Goal: Task Accomplishment & Management: Complete application form

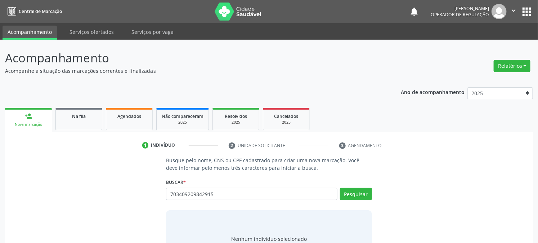
type input "703409209842915"
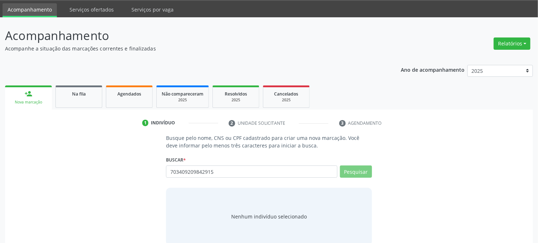
scroll to position [34, 0]
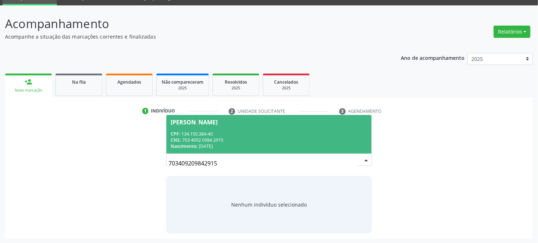
click at [286, 126] on span "[PERSON_NAME] CPF: 134.150.384-40 CNS: 703 4092 0984 2915 Nascimento: [DATE]" at bounding box center [268, 134] width 205 height 39
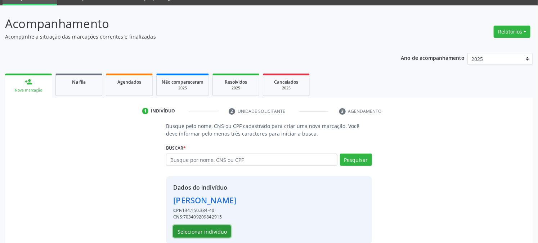
click at [191, 234] on button "Selecionar indivíduo" at bounding box center [202, 231] width 58 height 12
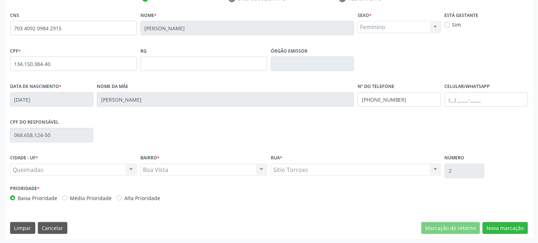
scroll to position [147, 0]
click at [496, 227] on button "Nova marcação" at bounding box center [505, 227] width 45 height 12
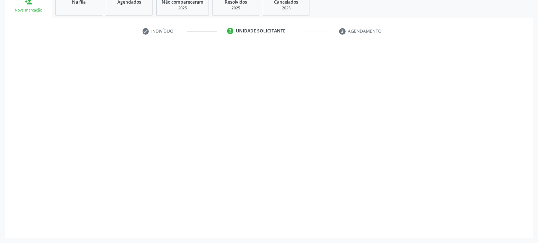
scroll to position [114, 0]
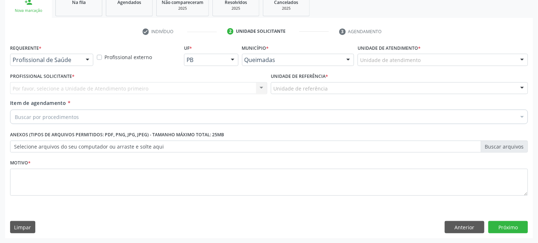
click at [83, 64] on div at bounding box center [87, 60] width 11 height 12
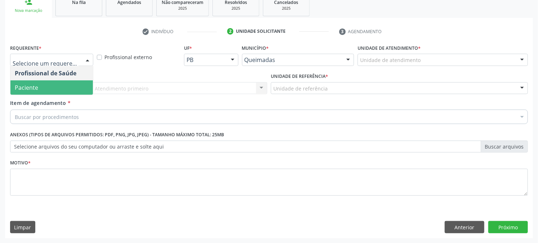
click at [62, 92] on span "Paciente" at bounding box center [51, 87] width 82 height 14
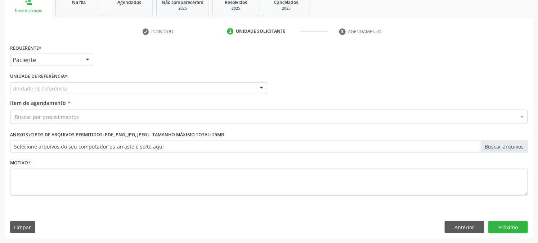
click at [63, 84] on div "Unidade de referência" at bounding box center [138, 88] width 257 height 12
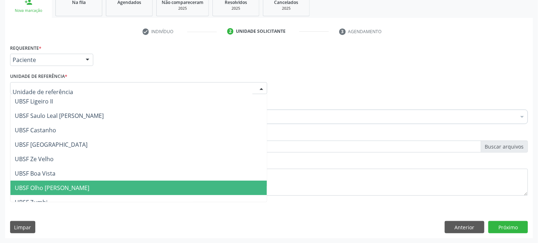
click at [70, 184] on span "UBSF Olho [PERSON_NAME]" at bounding box center [52, 188] width 75 height 8
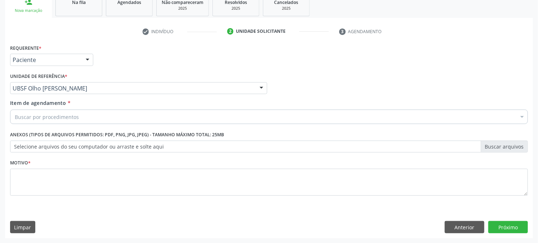
click at [75, 121] on div "Buscar por procedimentos" at bounding box center [269, 116] width 518 height 14
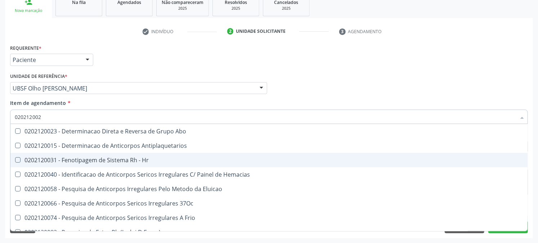
type input "0202120023"
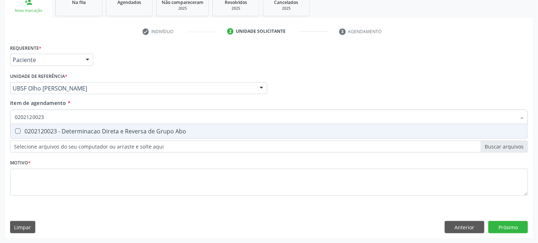
click at [183, 131] on div "0202120023 - Determinacao Direta e Reversa de Grupo Abo" at bounding box center [269, 131] width 509 height 6
checkbox Abo "true"
type input "0202120023"
click at [0, 136] on div "Acompanhamento Acompanhe a situação das marcações correntes e finalizadas Relat…" at bounding box center [269, 84] width 538 height 317
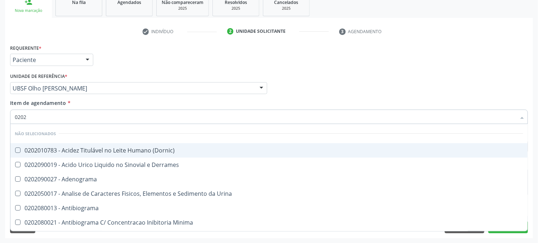
type input "02020"
checkbox \(Dornic\) "false"
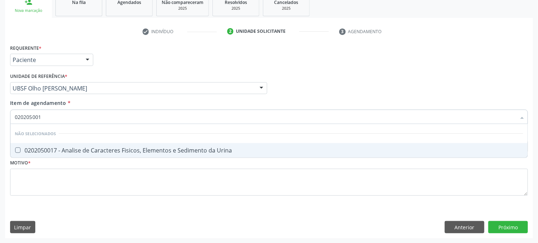
type input "0202050017"
click at [100, 148] on div "0202050017 - Analise de Caracteres Fisicos, Elementos e Sedimento da Urina" at bounding box center [269, 150] width 509 height 6
checkbox Urina "true"
type input "0202050017"
click at [0, 114] on div "Acompanhamento Acompanhe a situação das marcações correntes e finalizadas Relat…" at bounding box center [269, 84] width 538 height 317
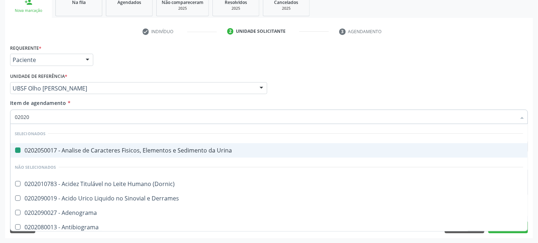
type input "020201"
checkbox Urina "false"
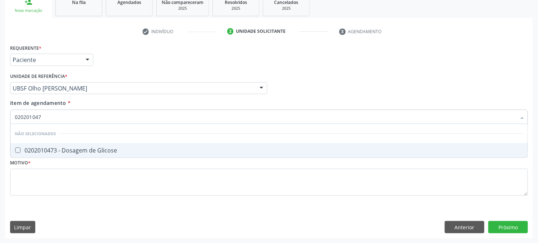
type input "0202010473"
click at [61, 150] on div "0202010473 - Dosagem de Glicose" at bounding box center [269, 150] width 509 height 6
checkbox Glicose "true"
type input "0202010473"
click at [0, 119] on div "Acompanhamento Acompanhe a situação das marcações correntes e finalizadas Relat…" at bounding box center [269, 84] width 538 height 317
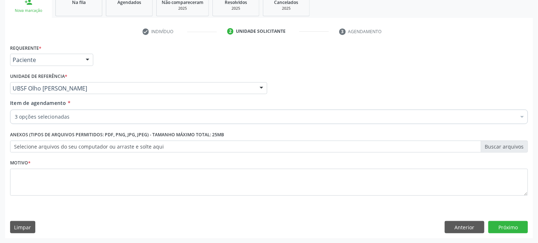
click at [81, 121] on div "3 opções selecionadas" at bounding box center [269, 116] width 518 height 14
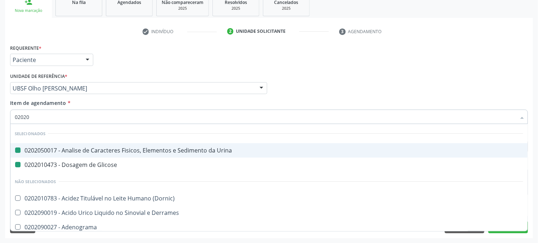
type input "020202"
checkbox Urina "false"
checkbox Glicose "false"
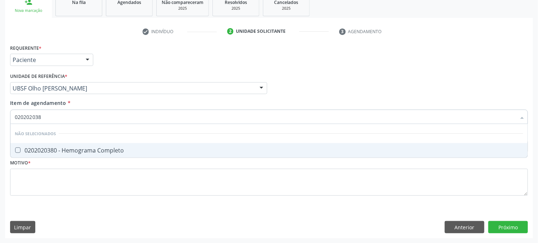
type input "0202020380"
click at [57, 144] on span "0202020380 - Hemograma Completo" at bounding box center [268, 150] width 517 height 14
checkbox Completo "true"
type input "0202020380"
click at [0, 121] on div "Acompanhamento Acompanhe a situação das marcações correntes e finalizadas Relat…" at bounding box center [269, 84] width 538 height 317
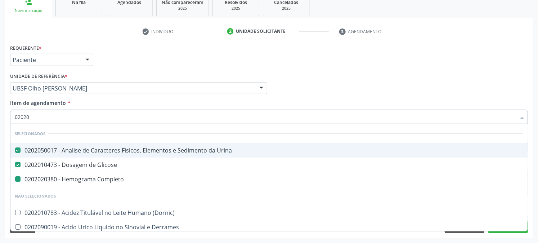
type input "020203"
checkbox Completo "false"
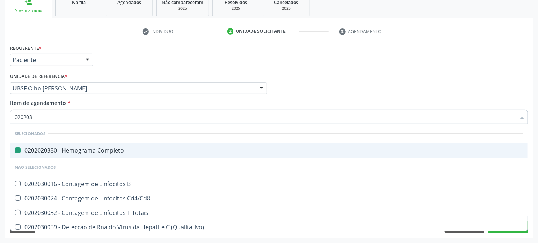
type input "0202030"
checkbox Completo "false"
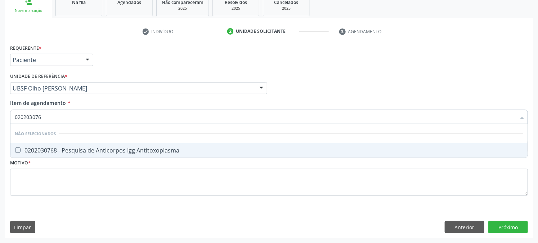
type input "0202030768"
click at [75, 149] on div "0202030768 - Pesquisa de Anticorpos Igg Antitoxoplasma" at bounding box center [269, 150] width 509 height 6
checkbox Antitoxoplasma "true"
click at [0, 104] on div "Acompanhamento Acompanhe a situação das marcações correntes e finalizadas Relat…" at bounding box center [269, 84] width 538 height 317
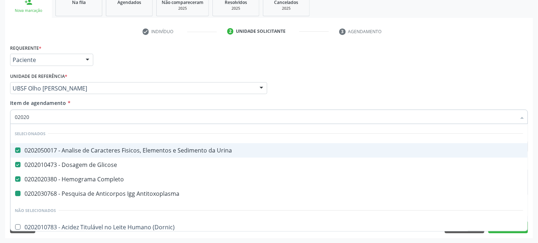
type input "020203"
checkbox Antitoxoplasma "false"
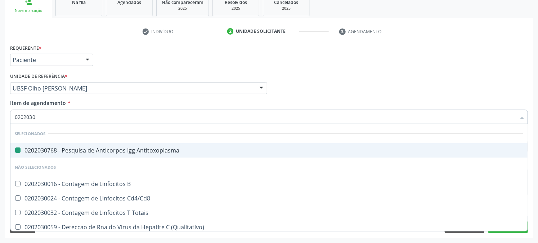
type input "02020308"
checkbox Antitoxoplasma "false"
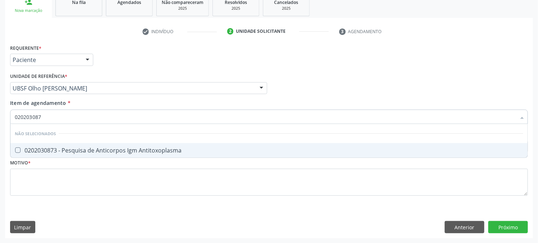
type input "0202030873"
click at [138, 150] on div "0202030873 - Pesquisa de Anticorpos Igm Antitoxoplasma" at bounding box center [269, 150] width 509 height 6
checkbox Antitoxoplasma "true"
click at [0, 130] on div "Acompanhamento Acompanhe a situação das marcações correntes e finalizadas Relat…" at bounding box center [269, 84] width 538 height 317
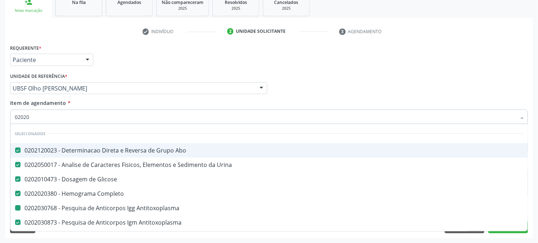
type input "020203"
checkbox Antitoxoplasma "false"
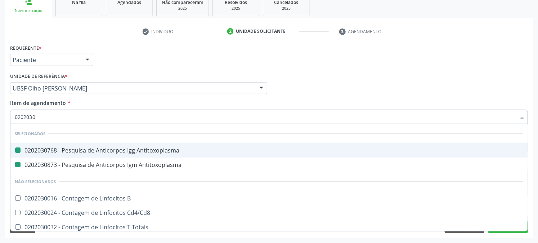
type input "02020309"
checkbox Antitoxoplasma "false"
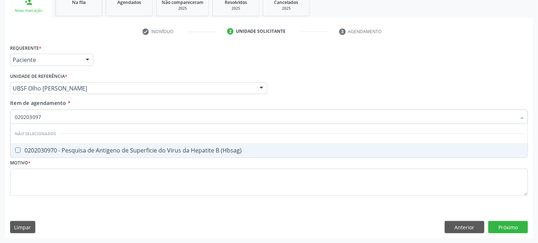
type input "0202030970"
click at [54, 152] on div "0202030970 - Pesquisa de Antigeno de Superficie do Virus da Hepatite B (Hbsag)" at bounding box center [269, 150] width 509 height 6
checkbox \(Hbsag\) "true"
click at [0, 152] on div "Acompanhamento Acompanhe a situação das marcações correntes e finalizadas Relat…" at bounding box center [269, 84] width 538 height 317
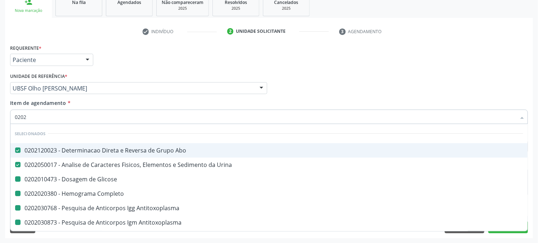
type input "02021"
checkbox Glicose "false"
checkbox Completo "false"
checkbox Antitoxoplasma "false"
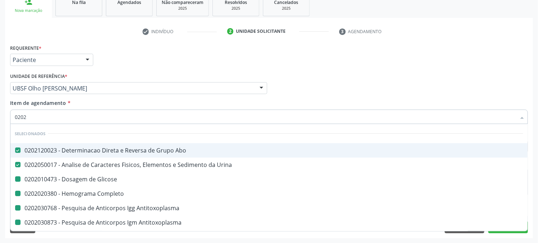
checkbox \(Hbsag\) "false"
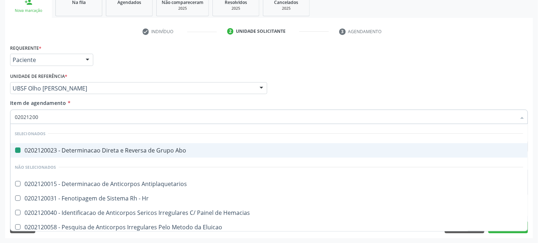
type input "020212008"
checkbox Abo "false"
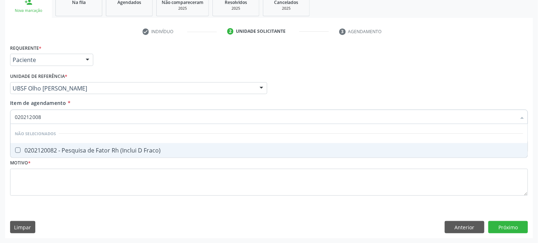
type input "0202120082"
click at [88, 152] on div "0202120082 - Pesquisa de Fator Rh (Inclui D Fraco)" at bounding box center [269, 150] width 509 height 6
checkbox Fraco\) "true"
click at [0, 142] on div "Acompanhamento Acompanhe a situação das marcações correntes e finalizadas Relat…" at bounding box center [269, 84] width 538 height 317
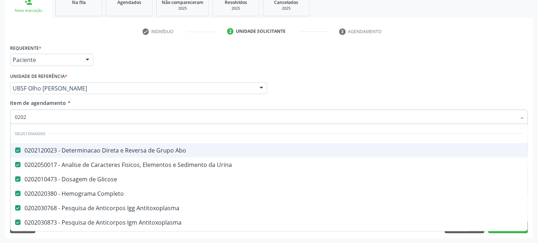
type input "02020"
checkbox Fraco\) "false"
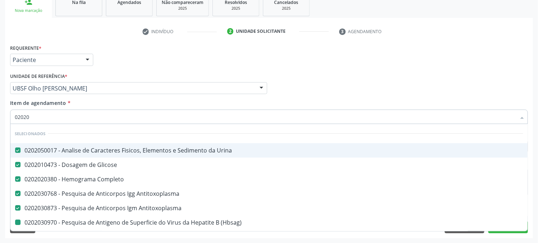
type input "020203"
checkbox \(Hbsag\) "false"
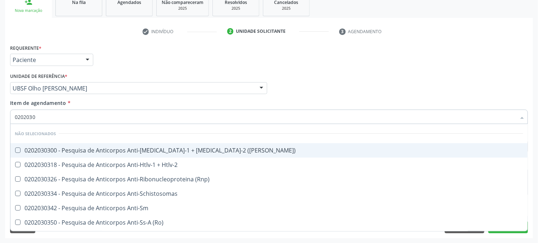
type input "02020303"
checkbox \(Elisa\) "false"
checkbox Htlv-2 "false"
checkbox \(Rnp\) "false"
type input "0202030300"
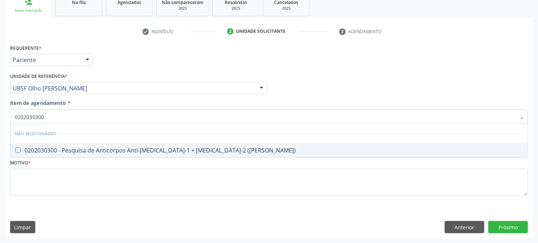
click at [64, 147] on div "0202030300 - Pesquisa de Anticorpos Anti-[MEDICAL_DATA]-1 + [MEDICAL_DATA]-2 ([…" at bounding box center [269, 150] width 509 height 6
checkbox \(Elisa\) "true"
click at [0, 106] on div "Acompanhamento Acompanhe a situação das marcações correntes e finalizadas Relat…" at bounding box center [269, 84] width 538 height 317
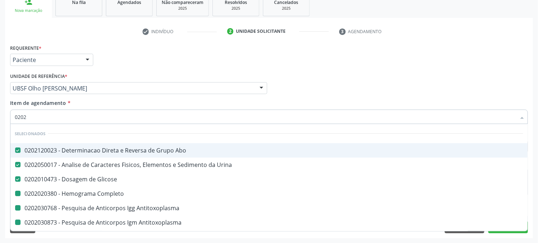
type input "02021"
checkbox Completo "false"
checkbox Antitoxoplasma "false"
checkbox \(Hbsag\) "false"
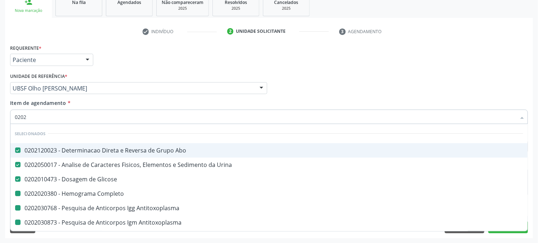
checkbox Fraco\) "false"
checkbox \(Elisa\) "false"
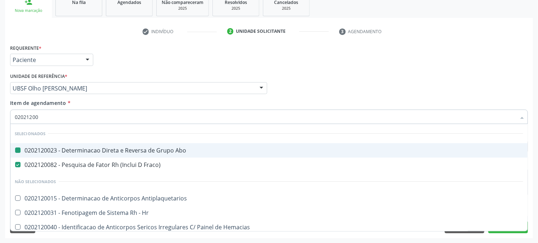
type input "020212009"
checkbox Abo "false"
type input "0202120090"
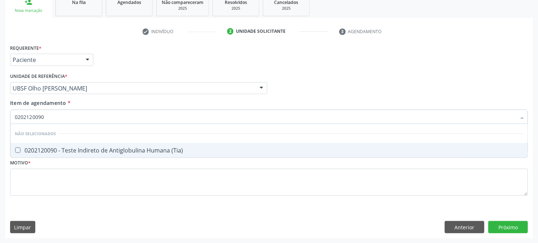
click at [192, 150] on div "0202120090 - Teste Indireto de Antiglobulina Humana (Tia)" at bounding box center [269, 150] width 509 height 6
checkbox \(Tia\) "true"
click at [0, 123] on div "Acompanhamento Acompanhe a situação das marcações correntes e finalizadas Relat…" at bounding box center [269, 84] width 538 height 317
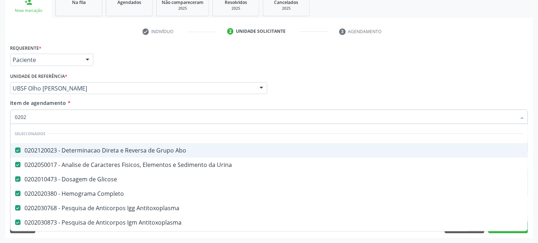
type input "02020"
checkbox \(Elisa\) "false"
checkbox \(Tia\) "false"
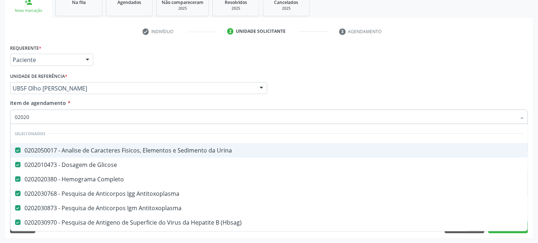
type input "020203"
checkbox \(Elisa\) "false"
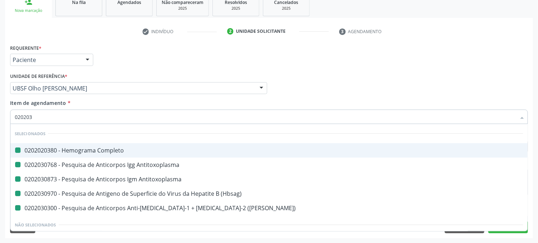
type input "0202031"
checkbox Completo "false"
checkbox Antitoxoplasma "false"
checkbox \(Hbsag\) "false"
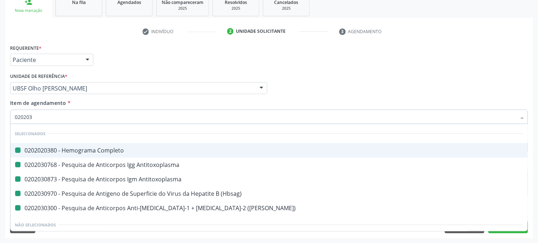
checkbox \(Elisa\) "false"
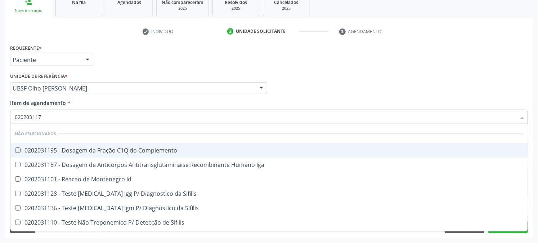
type input "0202031179"
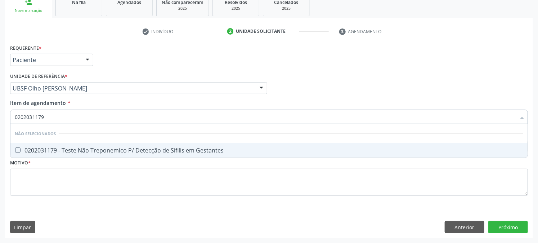
click at [59, 150] on div "0202031179 - Teste Não Treponemico P/ Detecção de Sifilis em Gestantes" at bounding box center [269, 150] width 509 height 6
checkbox Gestantes "true"
click at [0, 136] on div "Acompanhamento Acompanhe a situação das marcações correntes e finalizadas Relat…" at bounding box center [269, 84] width 538 height 317
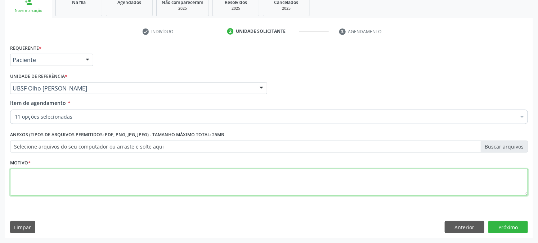
click at [59, 185] on textarea at bounding box center [269, 182] width 518 height 27
type textarea "GESTANTE"
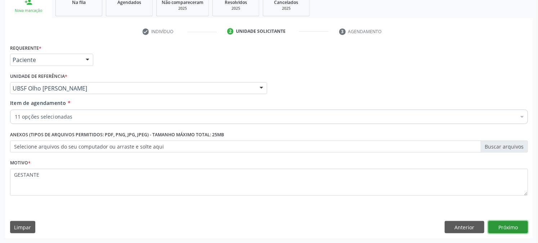
click at [510, 224] on button "Próximo" at bounding box center [508, 227] width 40 height 12
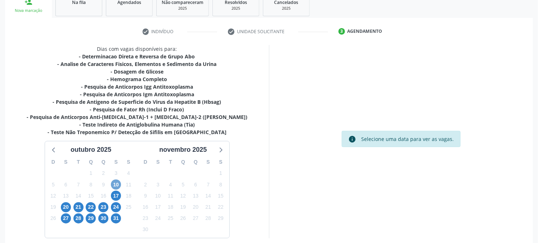
click at [116, 184] on span "10" at bounding box center [116, 184] width 10 height 10
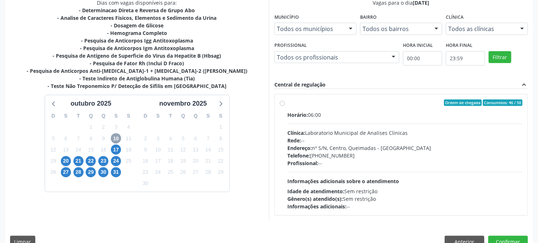
scroll to position [174, 0]
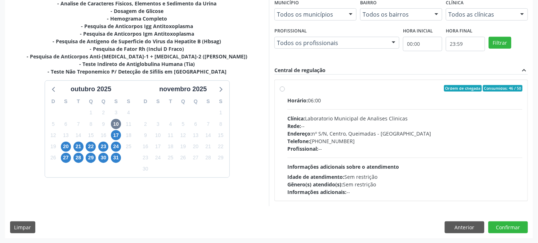
click at [343, 110] on div "Horário: 06:00 Clínica: Laboratorio Municipal de Analises Clinicas Rede: -- End…" at bounding box center [404, 146] width 235 height 99
click at [285, 91] on input "Ordem de chegada Consumidos: 46 / 50 Horário: 06:00 Clínica: Laboratorio Munici…" at bounding box center [282, 88] width 5 height 6
radio input "true"
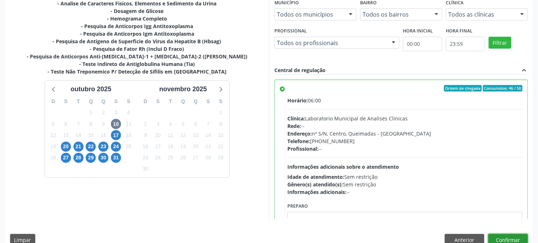
click at [506, 238] on button "Confirmar" at bounding box center [508, 240] width 40 height 12
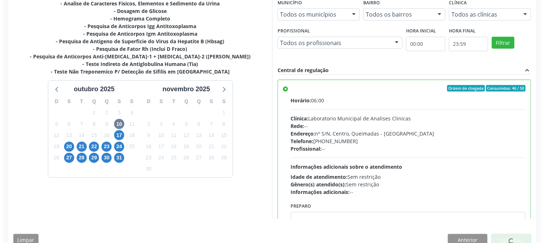
scroll to position [0, 0]
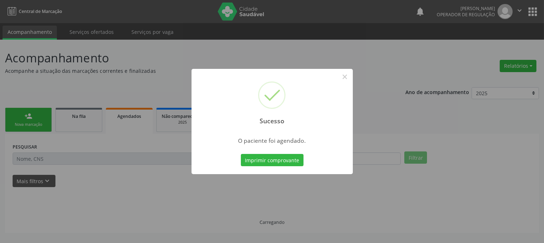
click at [241, 154] on button "Imprimir comprovante" at bounding box center [272, 160] width 63 height 12
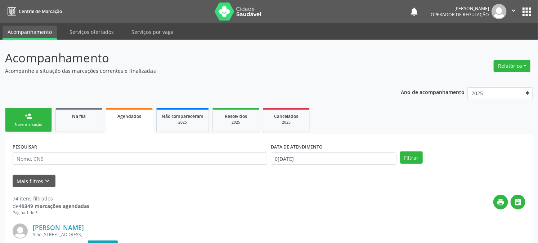
click at [7, 119] on link "person_add Nova marcação" at bounding box center [28, 120] width 47 height 24
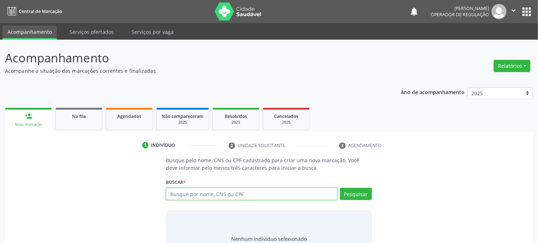
click at [196, 193] on input "text" at bounding box center [251, 194] width 171 height 12
type input "700007141647303"
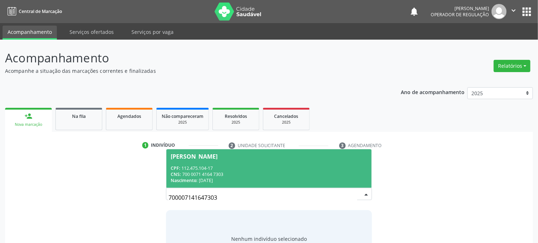
click at [218, 155] on div "Ana Cristina Silva dos Santos" at bounding box center [194, 156] width 47 height 6
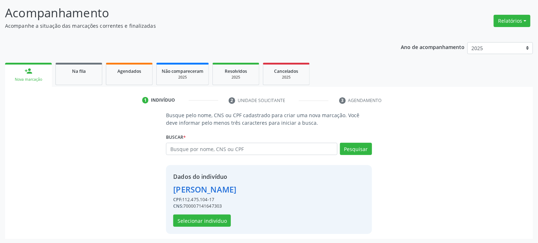
scroll to position [45, 0]
click at [204, 218] on button "Selecionar indivíduo" at bounding box center [202, 220] width 58 height 12
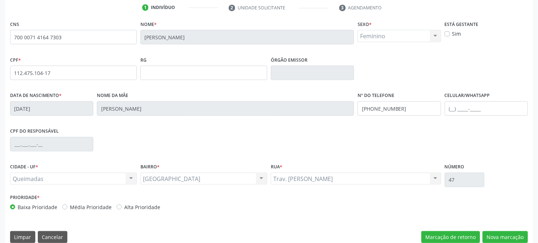
scroll to position [147, 0]
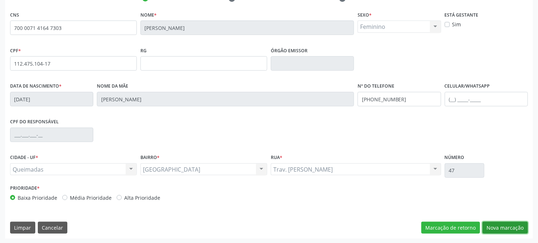
click at [507, 228] on button "Nova marcação" at bounding box center [505, 227] width 45 height 12
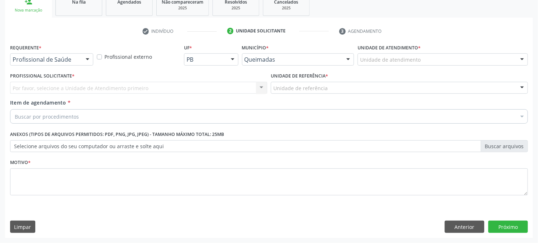
scroll to position [114, 0]
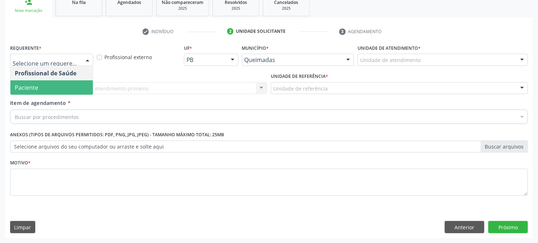
click at [57, 89] on span "Paciente" at bounding box center [51, 87] width 82 height 14
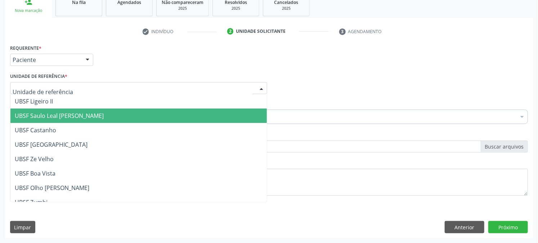
click at [73, 112] on span "UBSF Saulo Leal [PERSON_NAME]" at bounding box center [59, 116] width 89 height 8
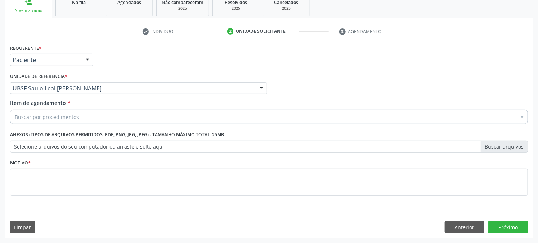
click at [73, 111] on div "Buscar por procedimentos" at bounding box center [269, 116] width 518 height 14
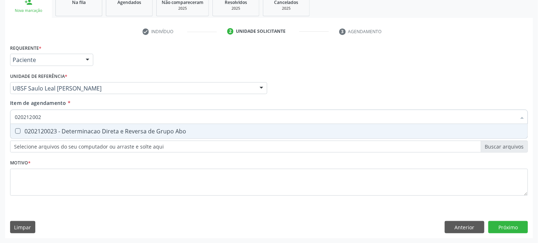
type input "0202120023"
click at [171, 136] on span "0202120023 - Determinacao Direta e Reversa de Grupo Abo" at bounding box center [268, 131] width 517 height 14
checkbox Abo "true"
type input "0202120023"
click at [0, 138] on div "Acompanhamento Acompanhe a situação das marcações correntes e finalizadas Relat…" at bounding box center [269, 84] width 538 height 317
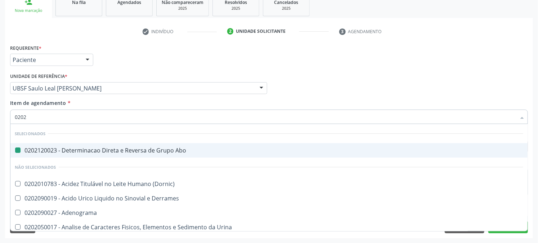
type input "02020"
checkbox Abo "false"
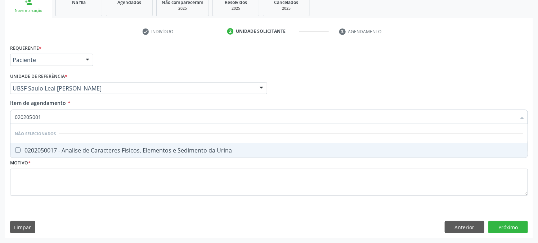
type input "0202050017"
click at [59, 150] on div "0202050017 - Analise de Caracteres Fisicos, Elementos e Sedimento da Urina" at bounding box center [269, 150] width 509 height 6
checkbox Urina "true"
click at [0, 95] on div "Acompanhamento Acompanhe a situação das marcações correntes e finalizadas Relat…" at bounding box center [269, 84] width 538 height 317
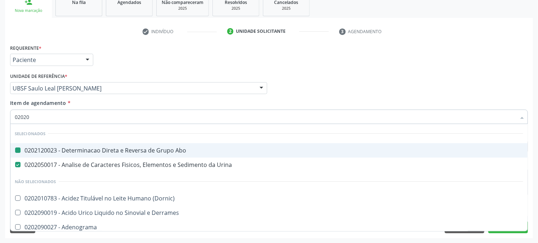
type input "020201"
checkbox Abo "false"
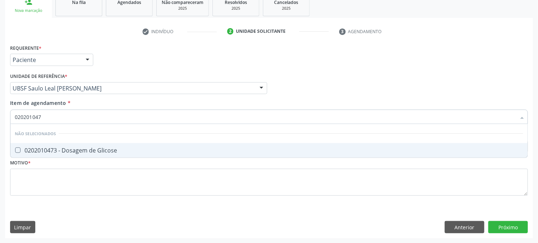
type input "0202010473"
click at [77, 153] on div "0202010473 - Dosagem de Glicose" at bounding box center [269, 150] width 509 height 6
checkbox Glicose "true"
type input "0202010473"
click at [0, 121] on div "Acompanhamento Acompanhe a situação das marcações correntes e finalizadas Relat…" at bounding box center [269, 84] width 538 height 317
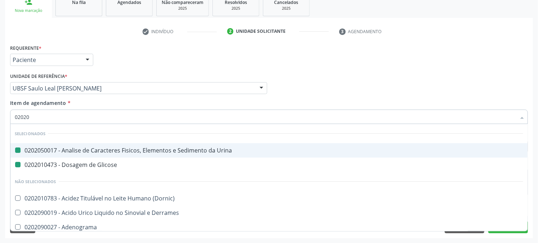
type input "020202"
checkbox Urina "false"
checkbox Glicose "false"
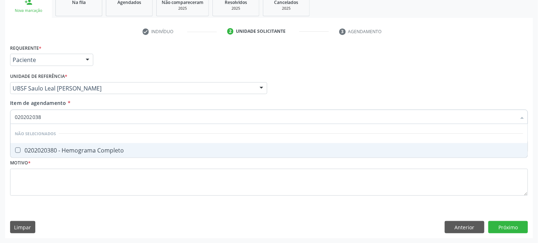
type input "0202020380"
click at [33, 150] on div "0202020380 - Hemograma Completo" at bounding box center [269, 150] width 509 height 6
checkbox Completo "true"
click at [0, 147] on div "Acompanhamento Acompanhe a situação das marcações correntes e finalizadas Relat…" at bounding box center [269, 84] width 538 height 317
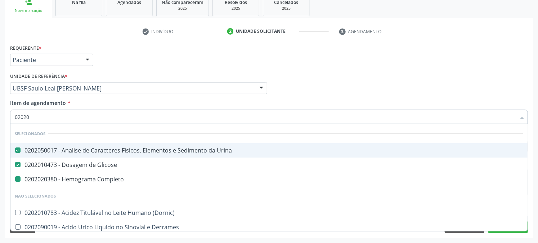
type input "020203"
checkbox Completo "false"
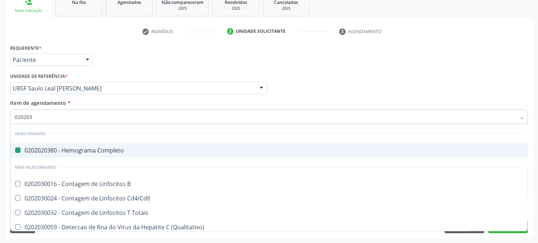
type input "0202030"
checkbox Completo "false"
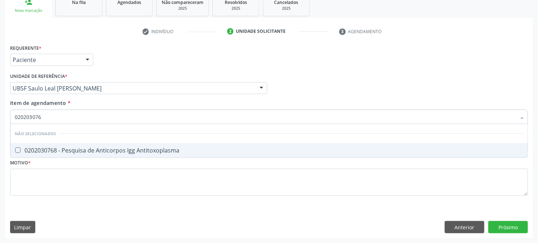
type input "0202030768"
click at [65, 147] on div "0202030768 - Pesquisa de Anticorpos Igg Antitoxoplasma" at bounding box center [269, 150] width 509 height 6
checkbox Antitoxoplasma "true"
click at [0, 134] on div "Acompanhamento Acompanhe a situação das marcações correntes e finalizadas Relat…" at bounding box center [269, 84] width 538 height 317
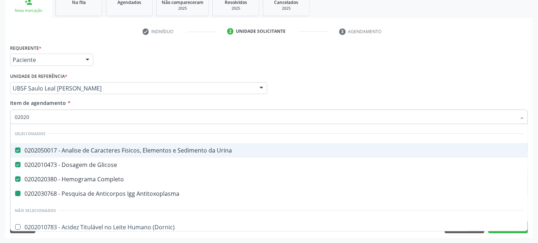
type input "020203"
checkbox Antitoxoplasma "false"
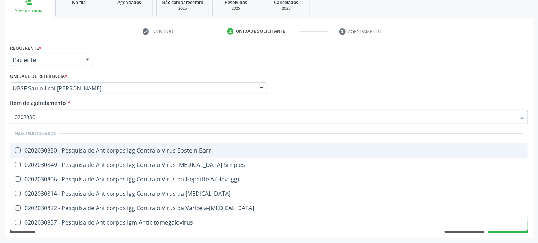
type input "02020308"
checkbox Epstein-Barr "false"
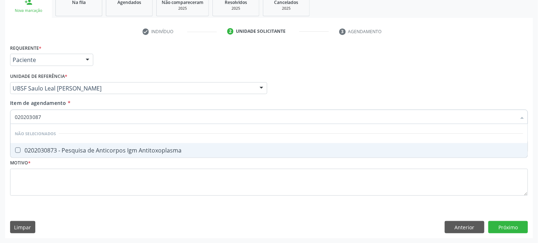
type input "0202030873"
click at [65, 148] on div "0202030873 - Pesquisa de Anticorpos Igm Antitoxoplasma" at bounding box center [269, 150] width 509 height 6
checkbox Antitoxoplasma "true"
click at [0, 131] on div "Acompanhamento Acompanhe a situação das marcações correntes e finalizadas Relat…" at bounding box center [269, 84] width 538 height 317
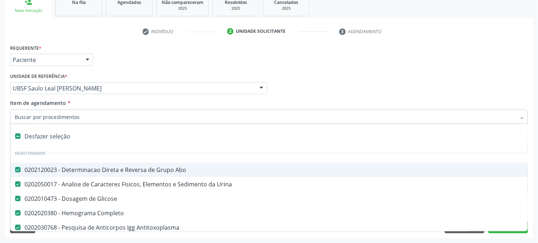
click at [0, 117] on div "Acompanhamento Acompanhe a situação das marcações correntes e finalizadas Relat…" at bounding box center [269, 84] width 538 height 317
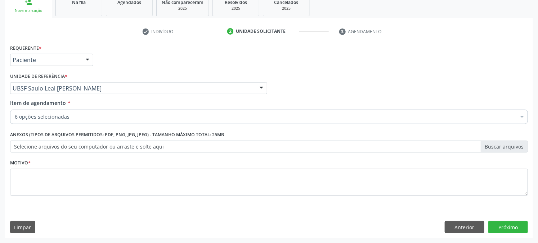
click at [21, 110] on div "6 opções selecionadas" at bounding box center [269, 116] width 518 height 14
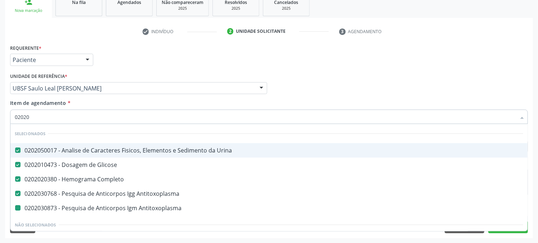
type input "020203"
checkbox Antitoxoplasma "false"
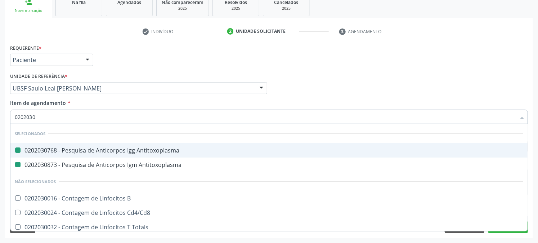
type input "02020309"
checkbox Antitoxoplasma "false"
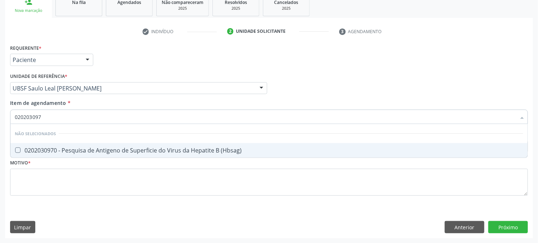
type input "0202030970"
click at [81, 150] on div "0202030970 - Pesquisa de Antigeno de Superficie do Virus da Hepatite B (Hbsag)" at bounding box center [269, 150] width 509 height 6
checkbox \(Hbsag\) "true"
click at [0, 120] on div "Acompanhamento Acompanhe a situação das marcações correntes e finalizadas Relat…" at bounding box center [269, 84] width 538 height 317
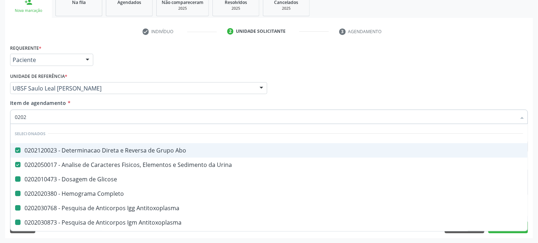
type input "02021"
checkbox Glicose "false"
checkbox Completo "false"
checkbox Antitoxoplasma "false"
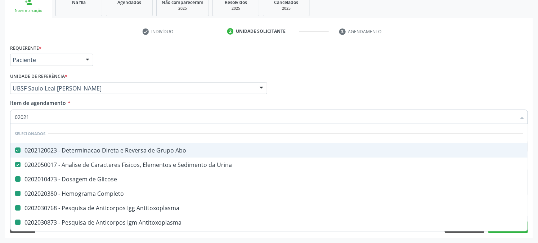
checkbox \(Hbsag\) "false"
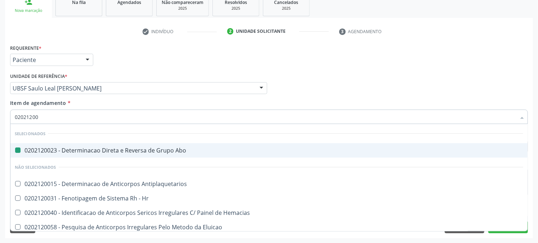
type input "020212008"
checkbox Abo "false"
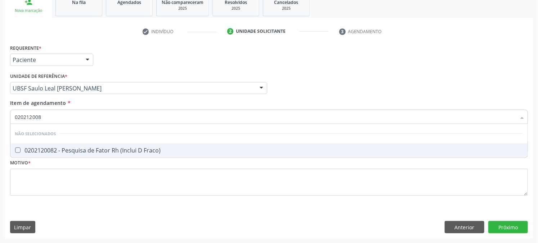
type input "0202120082"
click at [67, 154] on span "0202120082 - Pesquisa de Fator Rh (Inclui D Fraco)" at bounding box center [268, 150] width 517 height 14
checkbox Fraco\) "true"
click at [0, 113] on div "Acompanhamento Acompanhe a situação das marcações correntes e finalizadas Relat…" at bounding box center [269, 84] width 538 height 317
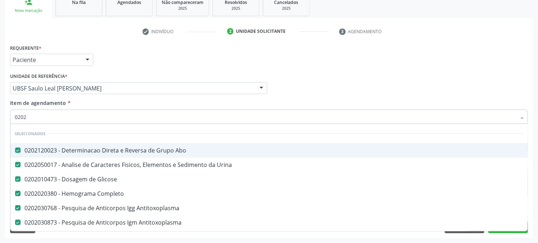
type input "02020"
checkbox Fraco\) "false"
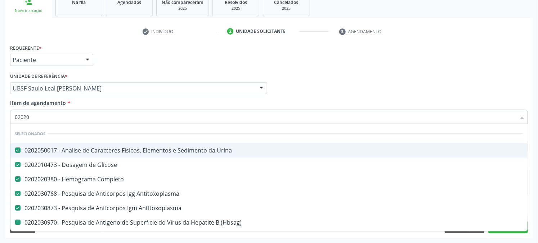
type input "020203"
checkbox \(Hbsag\) "false"
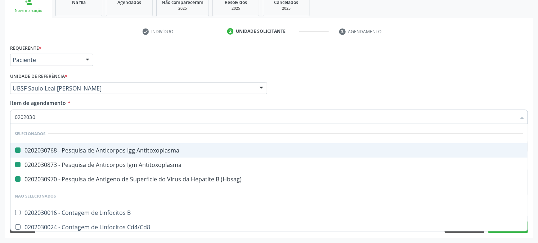
type input "02020303"
checkbox Antitoxoplasma "false"
checkbox \(Hbsag\) "false"
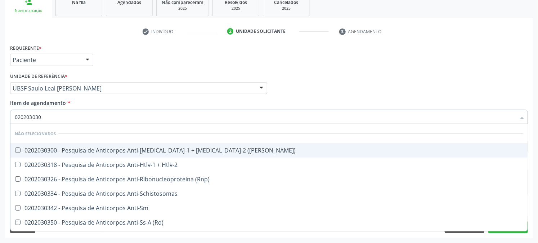
type input "0202030300"
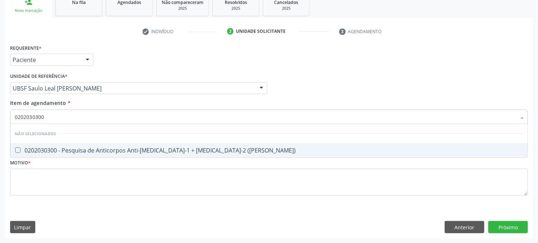
click at [43, 148] on div "0202030300 - Pesquisa de Anticorpos Anti-[MEDICAL_DATA]-1 + [MEDICAL_DATA]-2 ([…" at bounding box center [269, 150] width 509 height 6
checkbox \(Elisa\) "true"
click at [0, 128] on div "Acompanhamento Acompanhe a situação das marcações correntes e finalizadas Relat…" at bounding box center [269, 84] width 538 height 317
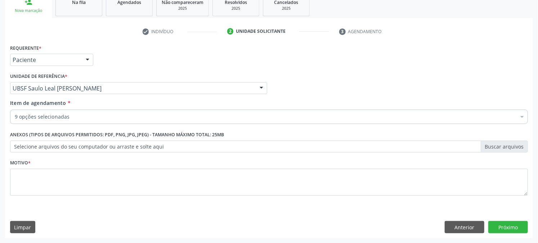
click at [30, 112] on div "9 opções selecionadas" at bounding box center [269, 116] width 518 height 14
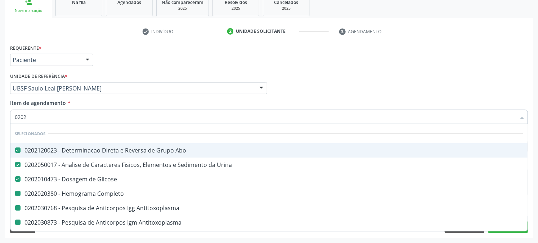
type input "02021"
checkbox Completo "false"
checkbox Antitoxoplasma "false"
checkbox \(Hbsag\) "false"
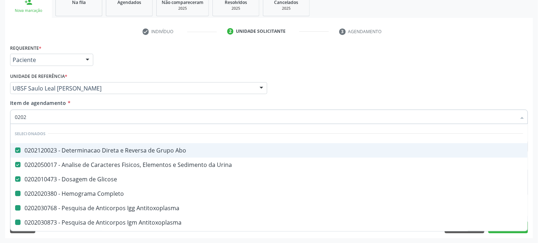
checkbox Fraco\) "false"
checkbox \(Elisa\) "false"
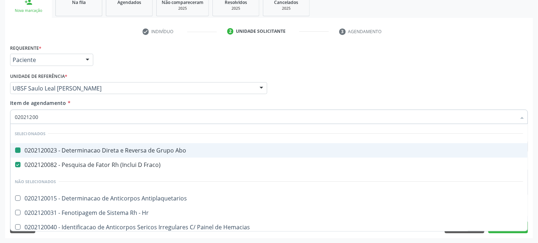
type input "020212009"
checkbox Abo "false"
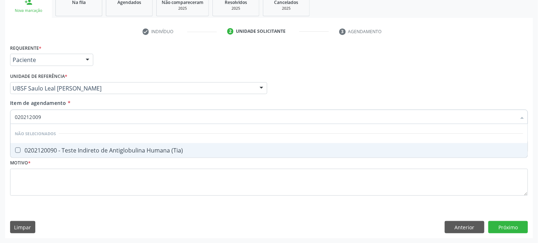
type input "0202120090"
click at [53, 153] on span "0202120090 - Teste Indireto de Antiglobulina Humana (Tia)" at bounding box center [268, 150] width 517 height 14
checkbox \(Tia\) "true"
click at [0, 129] on div "Acompanhamento Acompanhe a situação das marcações correntes e finalizadas Relat…" at bounding box center [269, 84] width 538 height 317
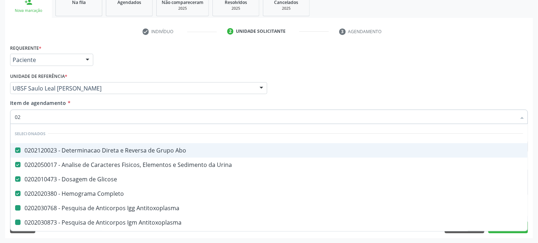
type input "021"
checkbox Antitoxoplasma "false"
checkbox \(Hbsag\) "false"
checkbox Fraco\) "false"
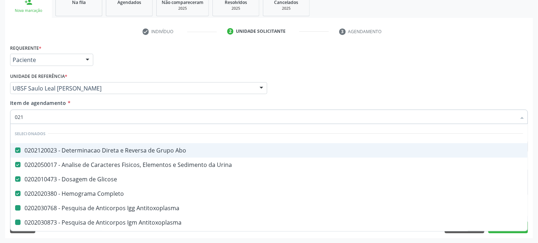
checkbox \(Elisa\) "false"
checkbox \(Tia\) "false"
type input "0214"
checkbox Abo "false"
checkbox Urina "false"
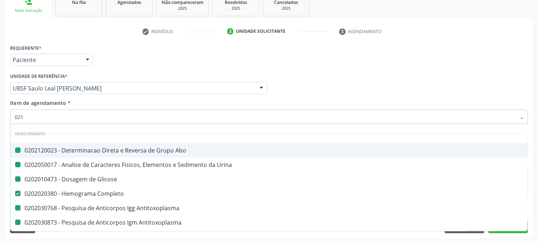
checkbox Glicose "false"
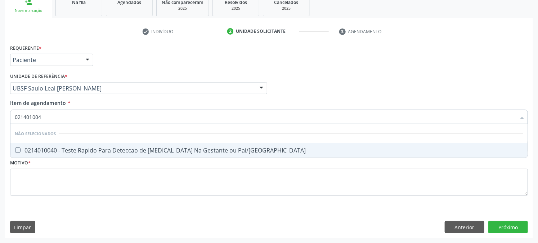
type input "0214010040"
click at [99, 147] on div "0214010040 - Teste Rapido Para Deteccao de [MEDICAL_DATA] Na Gestante ou Pai/[G…" at bounding box center [269, 150] width 509 height 6
checkbox Pai\/Parceiro "true"
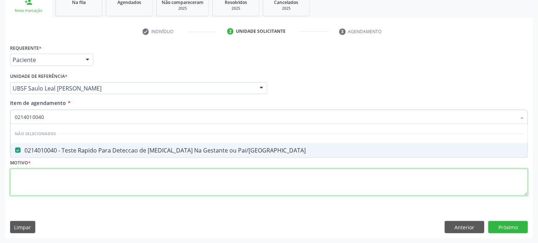
click at [71, 172] on div "Requerente * Paciente Profissional de Saúde Paciente Nenhum resultado encontrad…" at bounding box center [269, 123] width 518 height 163
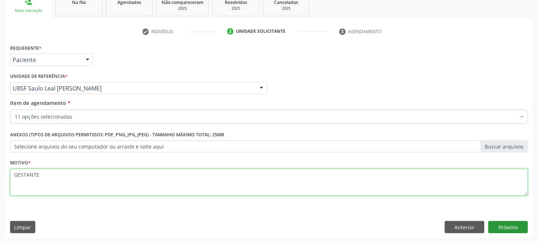
type textarea "GESTANTE"
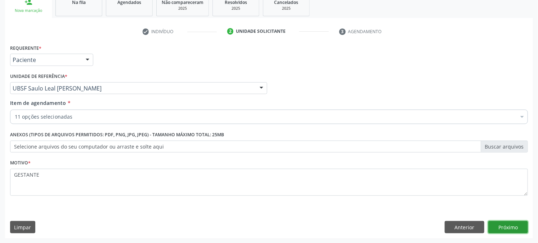
click at [503, 224] on button "Próximo" at bounding box center [508, 227] width 40 height 12
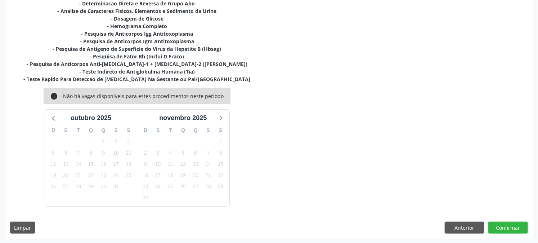
scroll to position [167, 0]
click at [459, 226] on button "Anterior" at bounding box center [465, 227] width 40 height 12
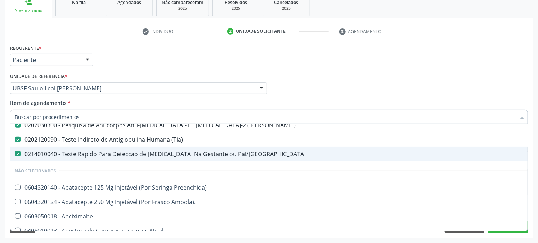
scroll to position [120, 0]
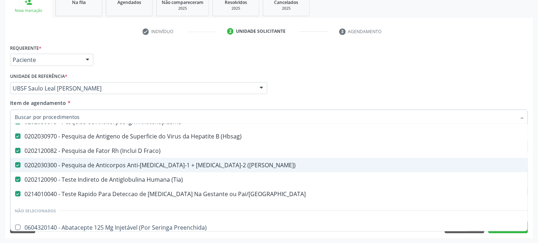
click at [0, 157] on div "Acompanhamento Acompanhe a situação das marcações correntes e finalizadas Relat…" at bounding box center [269, 84] width 538 height 317
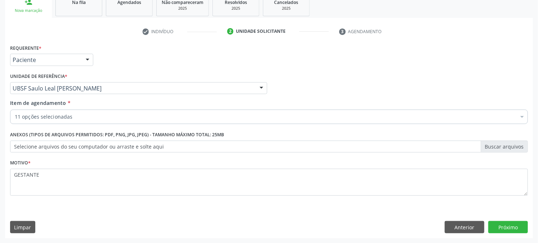
scroll to position [0, 0]
click at [125, 120] on div "11 opções selecionadas" at bounding box center [269, 116] width 518 height 14
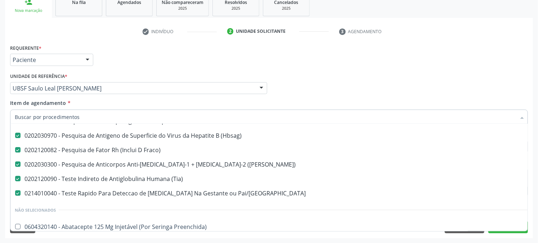
scroll to position [160, 0]
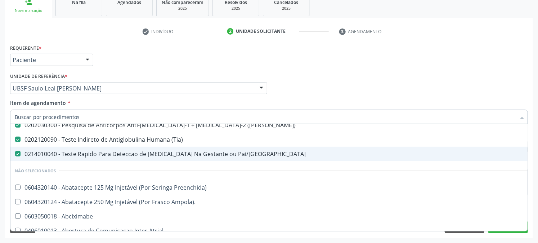
click at [152, 155] on div "0214010040 - Teste Rapido Para Deteccao de [MEDICAL_DATA] Na Gestante ou Pai/[G…" at bounding box center [295, 154] width 561 height 6
checkbox Pai\/Parceiro "false"
click at [0, 152] on div "Acompanhamento Acompanhe a situação das marcações correntes e finalizadas Relat…" at bounding box center [269, 84] width 538 height 317
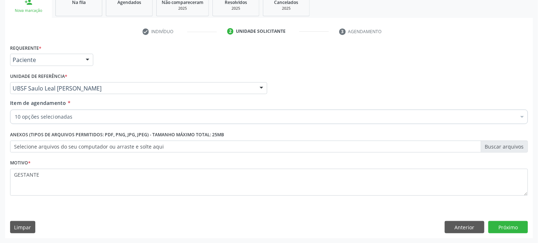
scroll to position [80, 0]
click at [492, 224] on button "Próximo" at bounding box center [508, 227] width 40 height 12
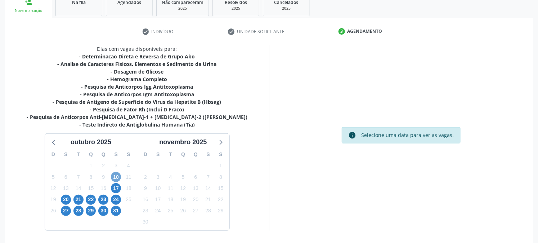
click at [114, 177] on span "10" at bounding box center [116, 177] width 10 height 10
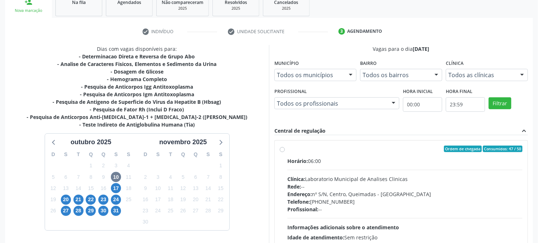
click at [278, 151] on div "Ordem de chegada Consumidos: 47 / 50 Horário: 06:00 Clínica: Laboratorio Munici…" at bounding box center [401, 200] width 253 height 121
radio input "true"
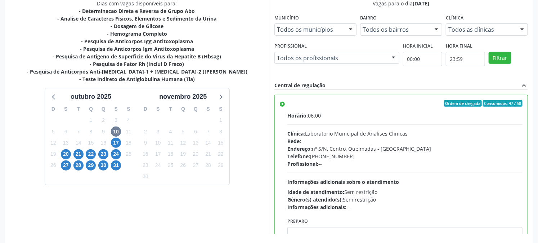
scroll to position [187, 0]
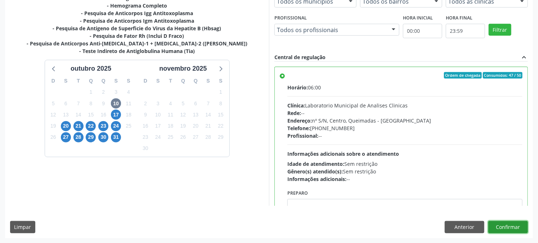
click at [503, 225] on button "Confirmar" at bounding box center [508, 227] width 40 height 12
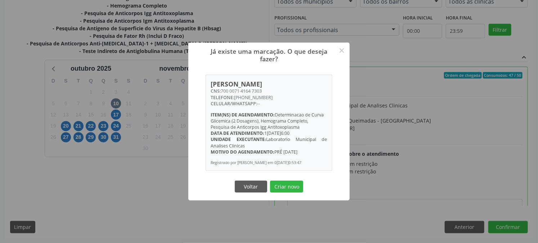
click at [270, 180] on button "Criar novo" at bounding box center [286, 186] width 33 height 12
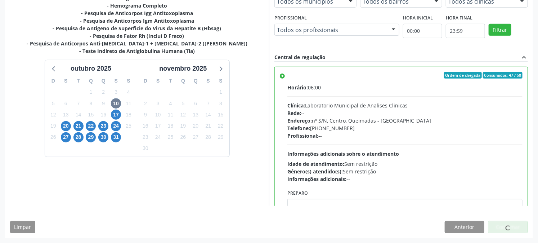
scroll to position [0, 0]
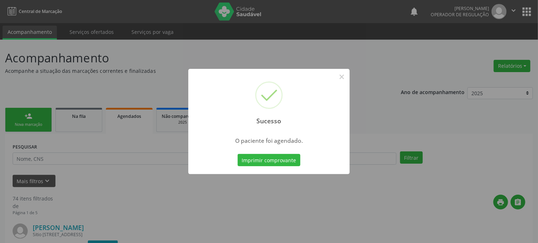
click at [238, 154] on button "Imprimir comprovante" at bounding box center [269, 160] width 63 height 12
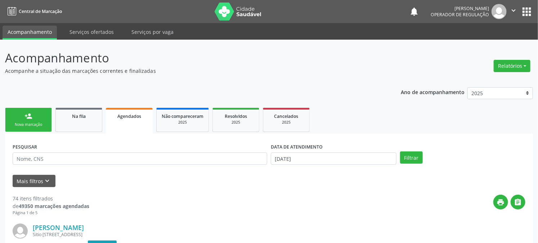
click at [26, 117] on div "person_add" at bounding box center [28, 116] width 8 height 8
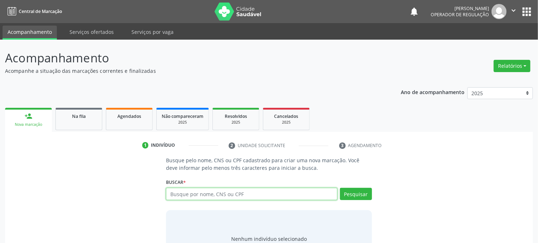
click at [191, 196] on input "text" at bounding box center [251, 194] width 171 height 12
click at [191, 188] on input "0202080080" at bounding box center [251, 194] width 171 height 12
type input "700007141647303"
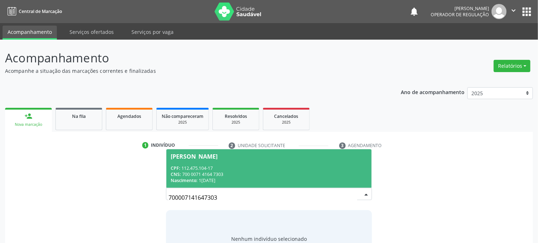
click at [281, 169] on div "CPF: 112.475.104-17" at bounding box center [269, 168] width 196 height 6
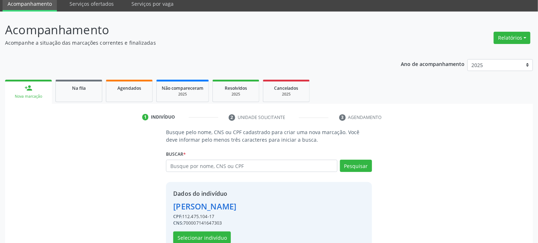
scroll to position [45, 0]
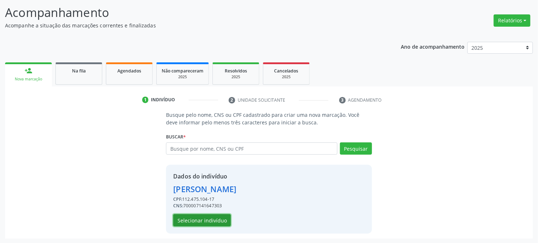
click at [201, 215] on button "Selecionar indivíduo" at bounding box center [202, 220] width 58 height 12
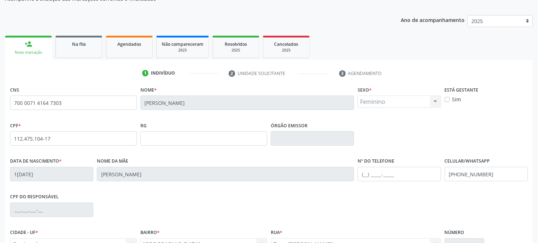
scroll to position [147, 0]
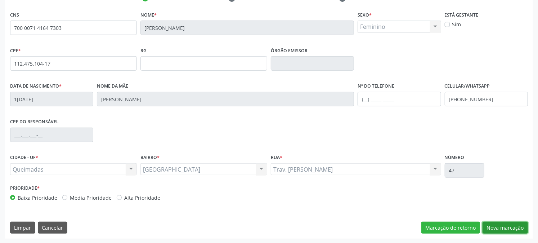
click at [501, 224] on button "Nova marcação" at bounding box center [505, 227] width 45 height 12
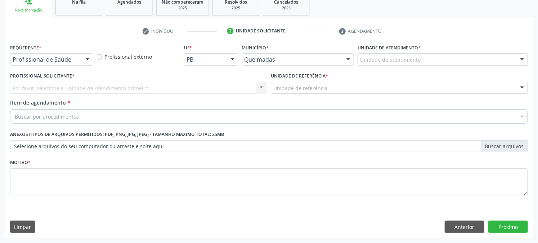
scroll to position [114, 0]
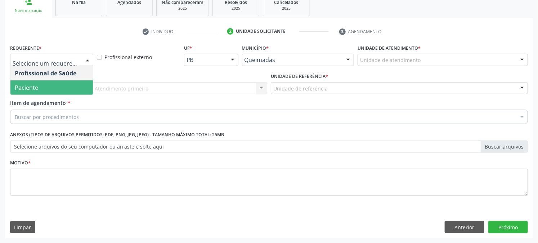
click at [27, 88] on span "Paciente" at bounding box center [26, 88] width 23 height 8
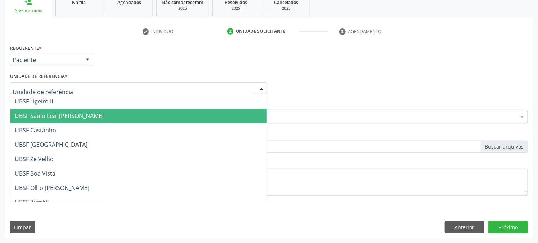
click at [52, 115] on span "UBSF Saulo Leal [PERSON_NAME]" at bounding box center [59, 116] width 89 height 8
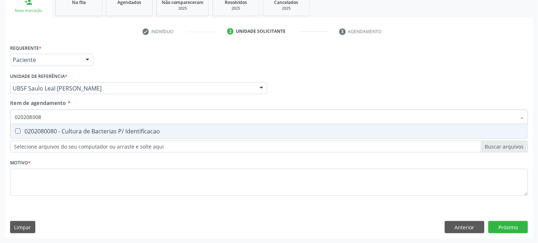
type input "0202080080"
click at [56, 130] on div "0202080080 - Cultura de Bacterias P/ Identificacao" at bounding box center [269, 131] width 509 height 6
checkbox Identificacao "true"
type input "0202080080"
click at [0, 106] on div "Acompanhamento Acompanhe a situação das marcações correntes e finalizadas Relat…" at bounding box center [269, 84] width 538 height 317
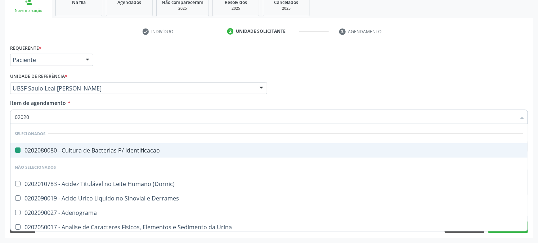
type input "020203"
checkbox Identificacao "false"
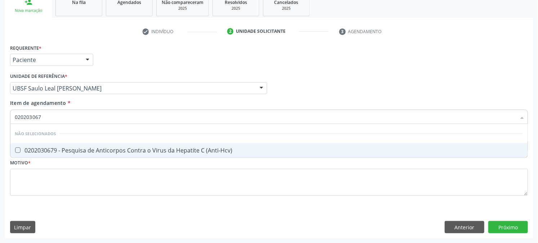
type input "0202030679"
click at [88, 148] on div "0202030679 - Pesquisa de Anticorpos Contra o Virus da Hepatite C (Anti-Hcv)" at bounding box center [269, 150] width 509 height 6
checkbox \(Anti-Hcv\) "true"
click at [0, 139] on div "Acompanhamento Acompanhe a situação das marcações correntes e finalizadas Relat…" at bounding box center [269, 84] width 538 height 317
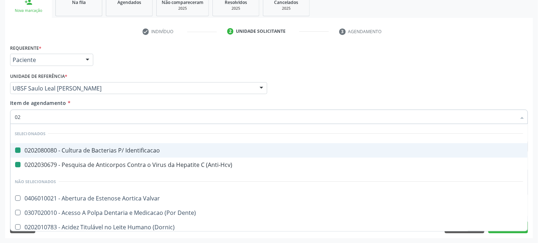
type input "021"
checkbox Identificacao "false"
checkbox \(Anti-Hcv\) "false"
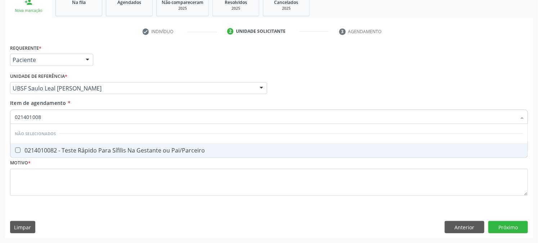
type input "0214010082"
click at [184, 149] on div "0214010082 - Teste Rápido Para Sífilis Na Gestante ou Pai/Parceiro" at bounding box center [269, 150] width 509 height 6
checkbox Pai\/Parceiro "true"
click at [218, 220] on div "Requerente * Paciente Profissional de Saúde Paciente Nenhum resultado encontrad…" at bounding box center [269, 140] width 528 height 196
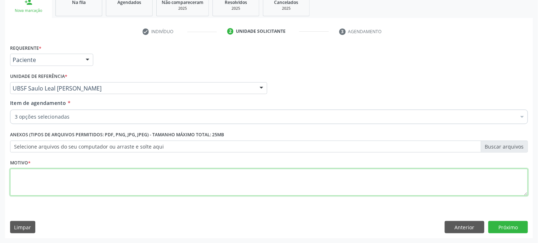
click at [173, 181] on textarea at bounding box center [269, 182] width 518 height 27
type textarea "GESTANTE"
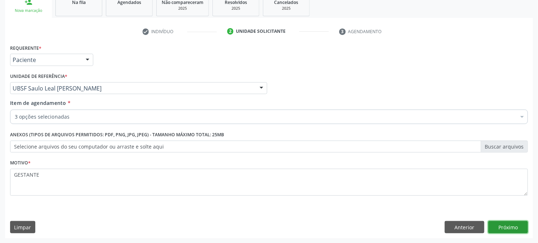
click at [516, 223] on button "Próximo" at bounding box center [508, 227] width 40 height 12
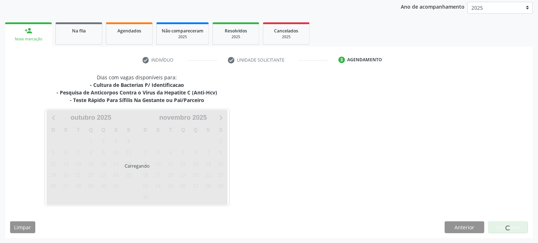
scroll to position [107, 0]
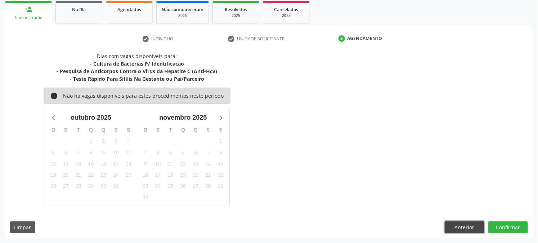
click at [471, 230] on button "Anterior" at bounding box center [465, 227] width 40 height 12
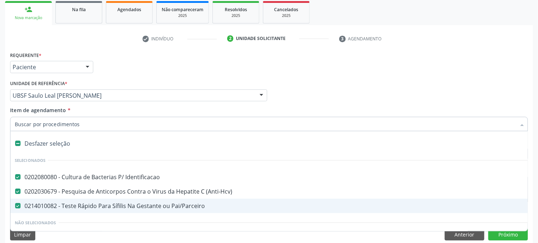
click at [19, 206] on Pai\/Parceiro at bounding box center [17, 205] width 5 height 5
click at [15, 206] on Pai\/Parceiro "checkbox" at bounding box center [12, 205] width 5 height 5
checkbox Pai\/Parceiro "false"
click at [0, 157] on div "Acompanhamento Acompanhe a situação das marcações correntes e finalizadas Relat…" at bounding box center [269, 91] width 538 height 317
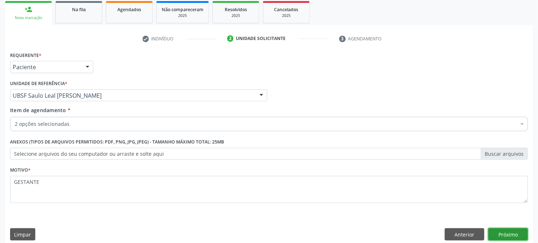
click at [511, 239] on button "Próximo" at bounding box center [508, 234] width 40 height 12
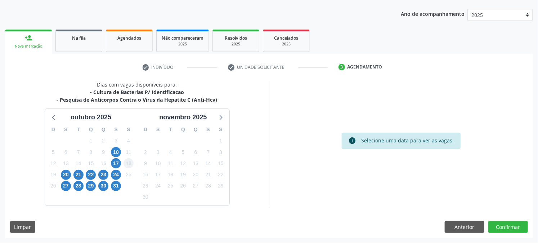
scroll to position [78, 0]
click at [115, 150] on span "10" at bounding box center [116, 152] width 10 height 10
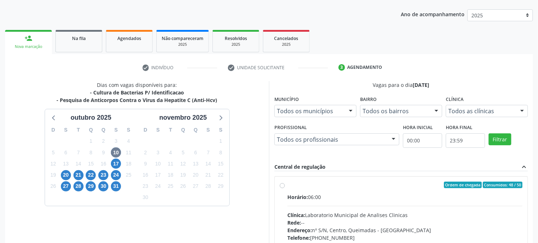
click at [322, 200] on div "Horário: 06:00 Clínica: Laboratorio Municipal de Analises Clinicas Rede: -- End…" at bounding box center [404, 242] width 235 height 99
click at [285, 188] on input "Ordem de chegada Consumidos: 48 / 50 Horário: 06:00 Clínica: Laboratorio Munici…" at bounding box center [282, 185] width 5 height 6
radio input "true"
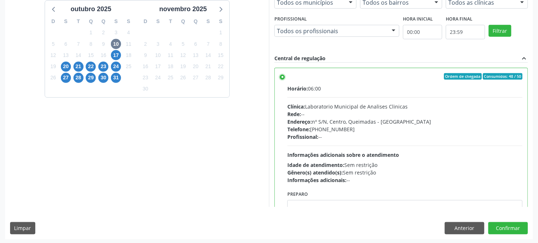
scroll to position [187, 0]
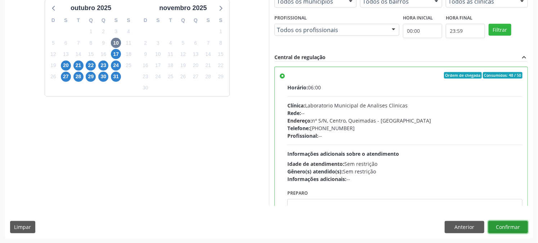
click at [501, 222] on button "Confirmar" at bounding box center [508, 227] width 40 height 12
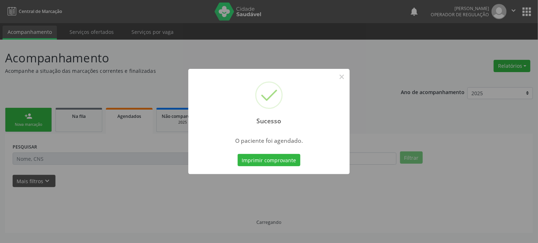
scroll to position [0, 0]
click at [241, 154] on button "Imprimir comprovante" at bounding box center [272, 160] width 63 height 12
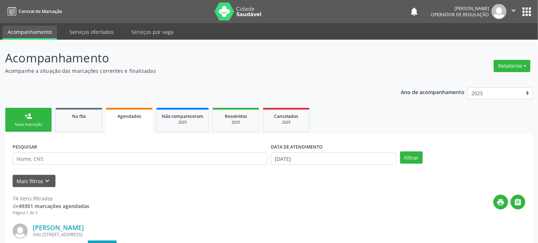
click at [33, 117] on link "person_add Nova marcação" at bounding box center [28, 120] width 47 height 24
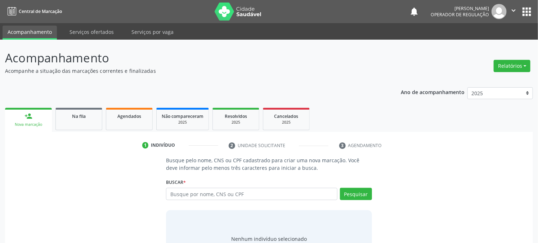
click at [186, 187] on label "Buscar *" at bounding box center [176, 181] width 20 height 11
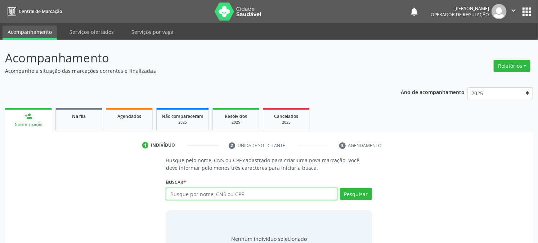
click at [185, 191] on input "text" at bounding box center [251, 194] width 171 height 12
type input "704802513529340"
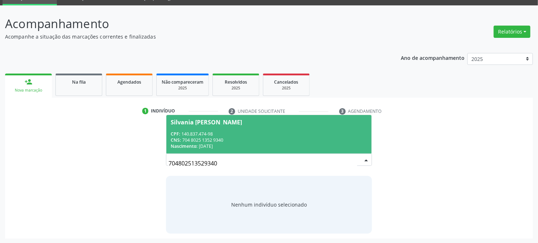
click at [228, 139] on div "CNS: 704 8025 1352 9340" at bounding box center [269, 140] width 196 height 6
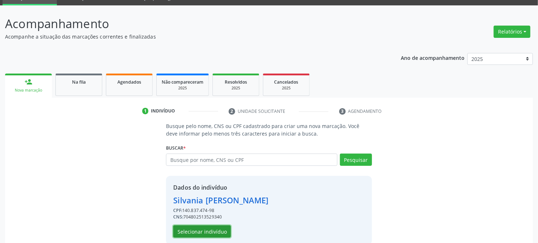
click at [190, 230] on button "Selecionar indivíduo" at bounding box center [202, 231] width 58 height 12
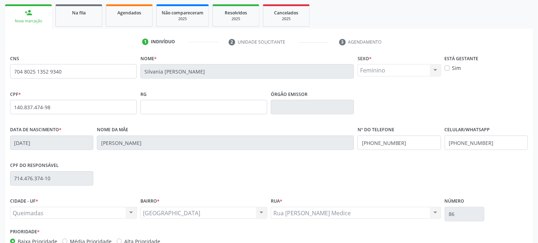
scroll to position [147, 0]
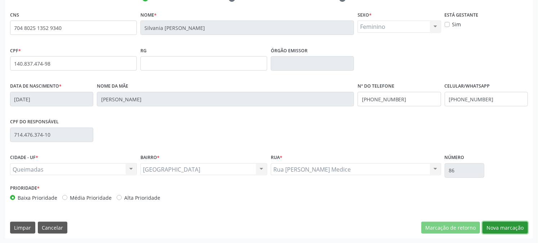
click at [499, 224] on button "Nova marcação" at bounding box center [505, 227] width 45 height 12
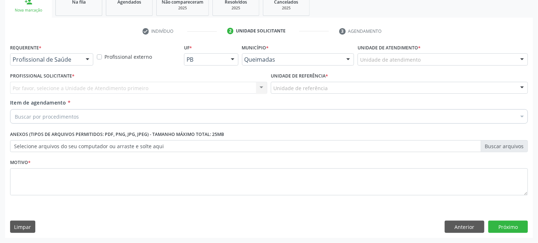
scroll to position [114, 0]
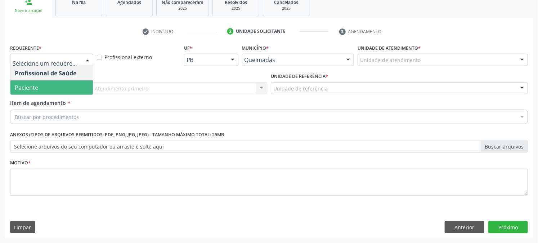
click at [22, 87] on span "Paciente" at bounding box center [26, 88] width 23 height 8
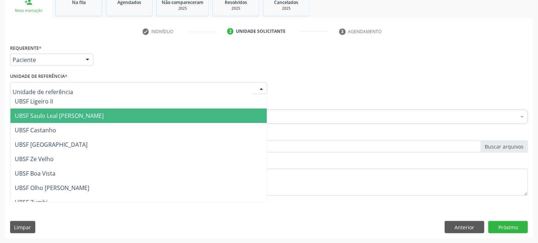
click at [54, 113] on span "UBSF Saulo Leal [PERSON_NAME]" at bounding box center [59, 116] width 89 height 8
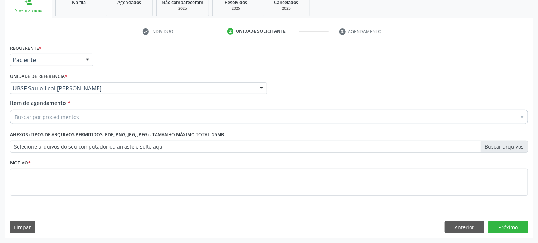
click at [0, 90] on div "Acompanhamento Acompanhe a situação das marcações correntes e finalizadas Relat…" at bounding box center [269, 84] width 538 height 317
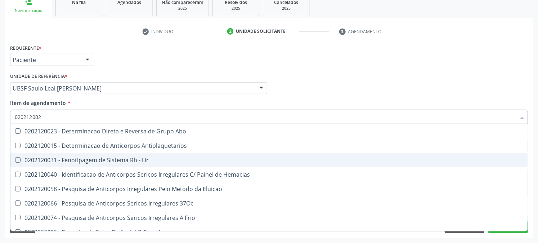
type input "0202120023"
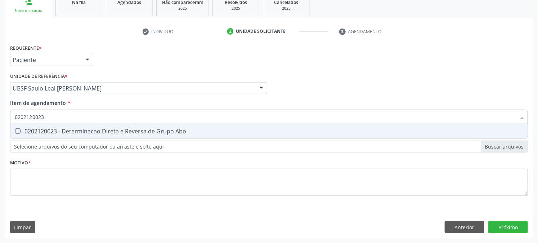
click at [146, 135] on span "0202120023 - Determinacao Direta e Reversa de Grupo Abo" at bounding box center [268, 131] width 517 height 14
checkbox Abo "true"
type input "0202120023"
click at [0, 125] on div "Acompanhamento Acompanhe a situação das marcações correntes e finalizadas Relat…" at bounding box center [269, 84] width 538 height 317
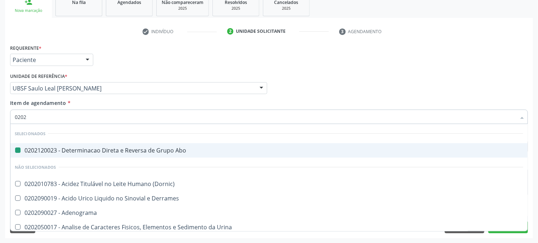
type input "02020"
checkbox Abo "false"
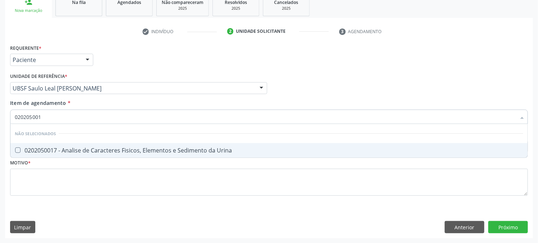
type input "0202050017"
click at [67, 152] on div "0202050017 - Analise de Caracteres Fisicos, Elementos e Sedimento da Urina" at bounding box center [269, 150] width 509 height 6
checkbox Urina "true"
type input "0202050017"
click at [0, 135] on div "Acompanhamento Acompanhe a situação das marcações correntes e finalizadas Relat…" at bounding box center [269, 84] width 538 height 317
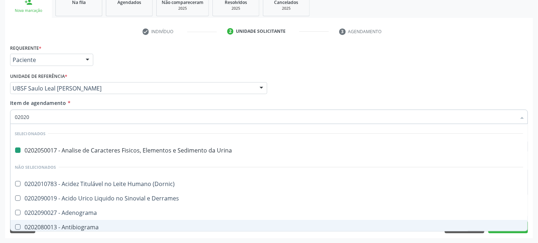
type input "020201"
checkbox Urina "false"
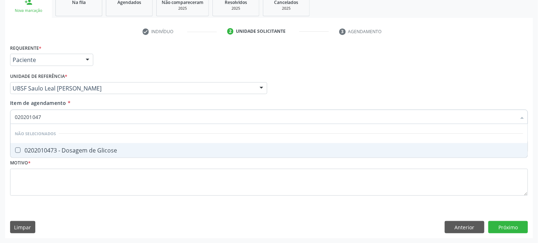
type input "0202010473"
click at [40, 149] on div "0202010473 - Dosagem de Glicose" at bounding box center [269, 150] width 509 height 6
checkbox Glicose "true"
type input "0202010473"
click at [0, 150] on div "Acompanhamento Acompanhe a situação das marcações correntes e finalizadas Relat…" at bounding box center [269, 84] width 538 height 317
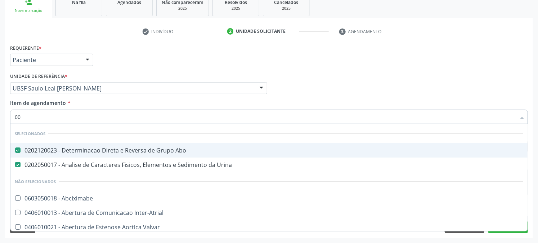
type input "0"
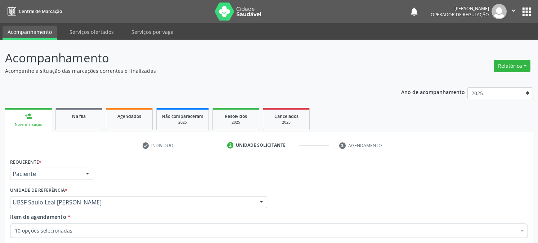
scroll to position [114, 0]
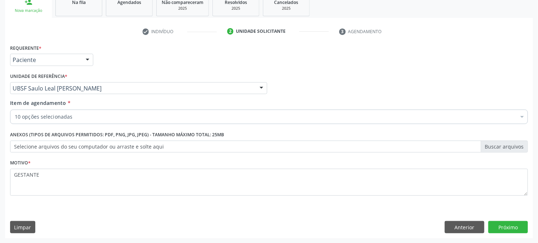
click at [15, 175] on textarea "GESTANTE" at bounding box center [269, 182] width 518 height 27
type textarea "GESTANTE"
drag, startPoint x: 167, startPoint y: 228, endPoint x: 172, endPoint y: 232, distance: 6.4
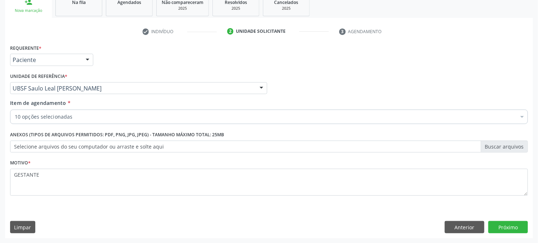
click at [169, 228] on div "Limpar Anterior Próximo" at bounding box center [269, 227] width 518 height 12
click at [519, 227] on button "Próximo" at bounding box center [508, 227] width 40 height 12
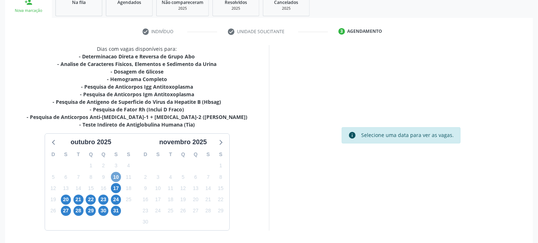
click at [120, 176] on span "10" at bounding box center [116, 177] width 10 height 10
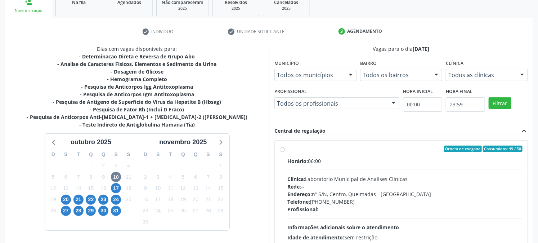
click at [323, 165] on div "Horário: 06:00 Clínica: Laboratorio Municipal de Analises Clinicas Rede: -- End…" at bounding box center [404, 206] width 235 height 99
click at [285, 152] on input "Ordem de chegada Consumidos: 49 / 50 Horário: 06:00 Clínica: Laboratorio Munici…" at bounding box center [282, 149] width 5 height 6
radio input "true"
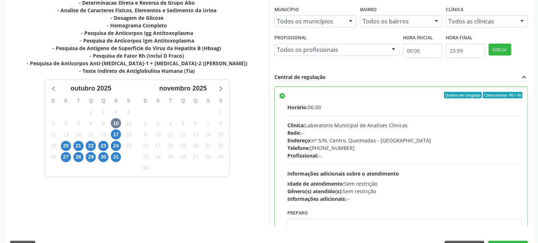
scroll to position [187, 0]
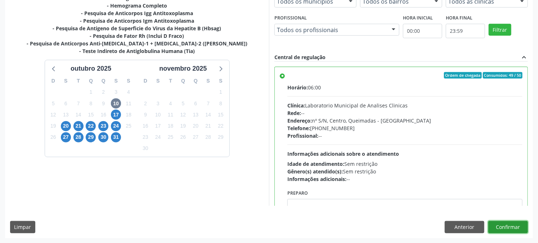
click at [514, 226] on button "Confirmar" at bounding box center [508, 227] width 40 height 12
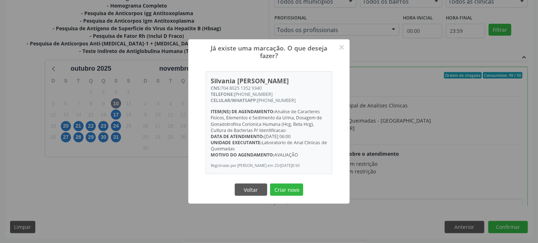
click at [270, 183] on button "Criar novo" at bounding box center [286, 189] width 33 height 12
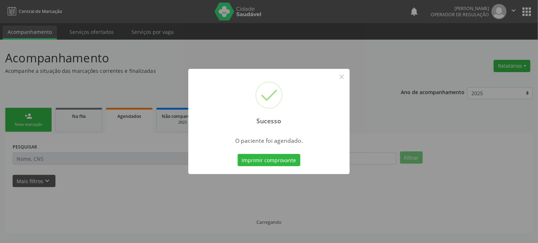
scroll to position [0, 0]
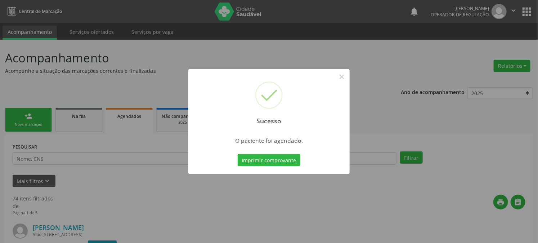
click at [238, 154] on button "Imprimir comprovante" at bounding box center [269, 160] width 63 height 12
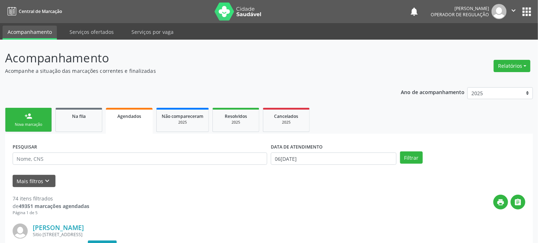
click at [33, 128] on link "person_add Nova marcação" at bounding box center [28, 120] width 47 height 24
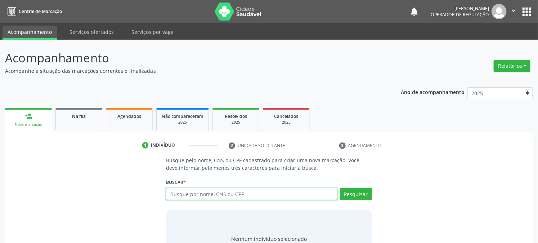
click at [229, 193] on input "text" at bounding box center [251, 194] width 171 height 12
type input "704802513529340"
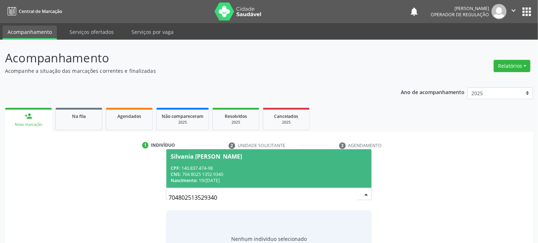
click at [289, 174] on div "CNS: 704 8025 1352 9340" at bounding box center [269, 174] width 196 height 6
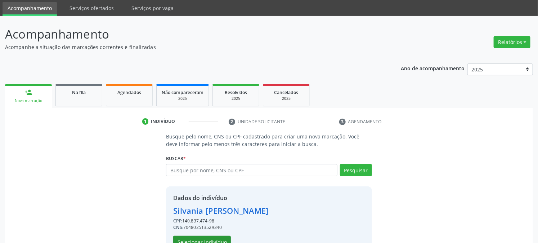
scroll to position [45, 0]
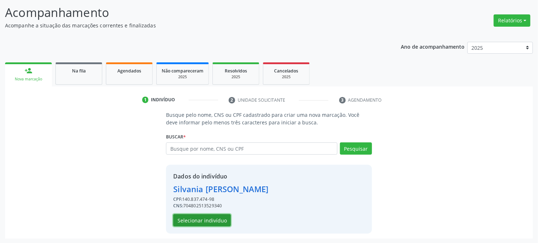
click at [220, 217] on button "Selecionar indivíduo" at bounding box center [202, 220] width 58 height 12
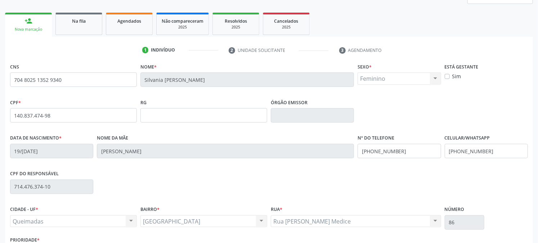
scroll to position [147, 0]
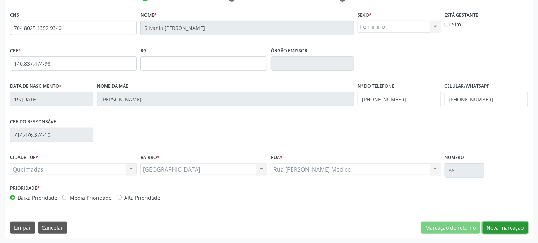
click at [503, 230] on button "Nova marcação" at bounding box center [505, 227] width 45 height 12
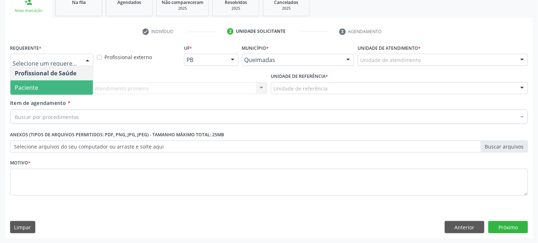
click at [26, 85] on span "Paciente" at bounding box center [26, 88] width 23 height 8
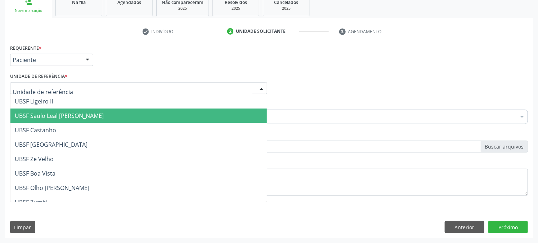
click at [40, 109] on span "UBSF Saulo Leal [PERSON_NAME]" at bounding box center [138, 115] width 256 height 14
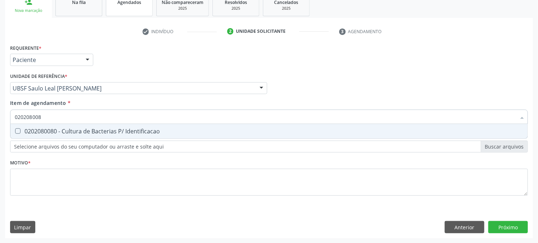
type input "0202080080"
click at [104, 129] on div "0202080080 - Cultura de Bacterias P/ Identificacao" at bounding box center [269, 131] width 509 height 6
checkbox Identificacao "true"
click at [0, 153] on div "Acompanhamento Acompanhe a situação das marcações correntes e finalizadas Relat…" at bounding box center [269, 84] width 538 height 317
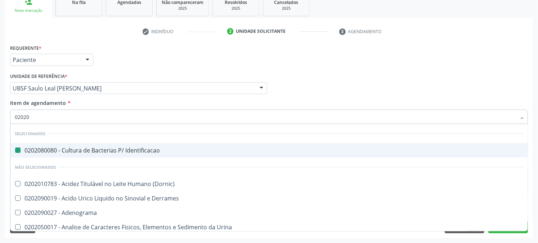
type input "020203"
checkbox Identificacao "false"
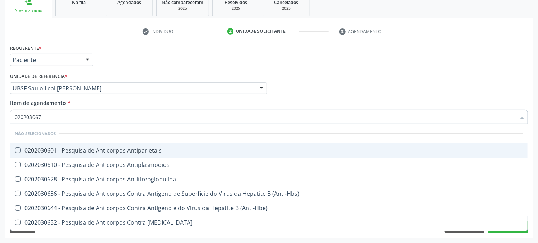
type input "0202030679"
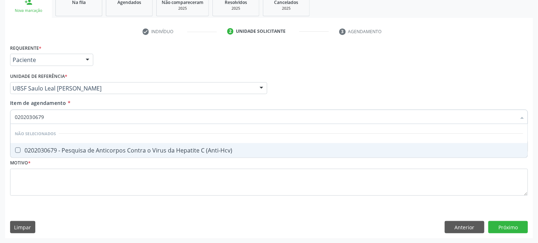
click at [135, 144] on span "0202030679 - Pesquisa de Anticorpos Contra o Virus da Hepatite C (Anti-Hcv)" at bounding box center [268, 150] width 517 height 14
checkbox \(Anti-Hcv\) "true"
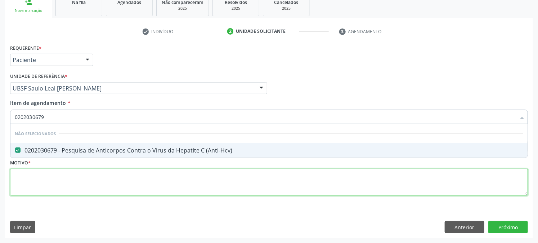
click at [125, 177] on div "Requerente * Paciente Profissional de Saúde Paciente Nenhum resultado encontrad…" at bounding box center [269, 123] width 518 height 163
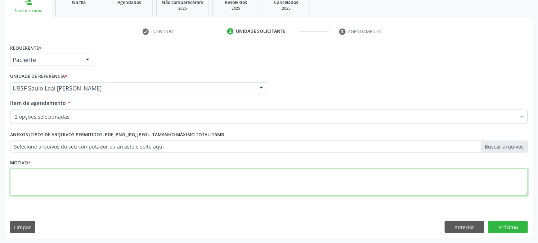
paste textarea "GESTANTE"
type textarea "GESTANTE"
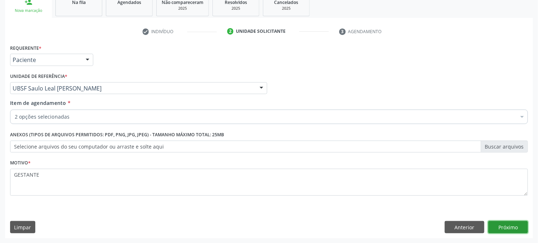
click at [496, 222] on button "Próximo" at bounding box center [508, 227] width 40 height 12
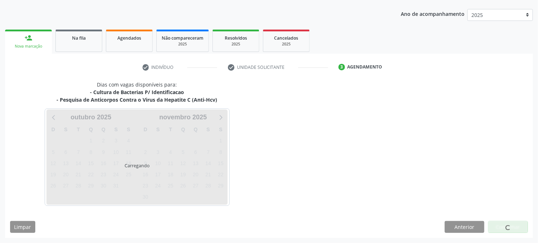
scroll to position [78, 0]
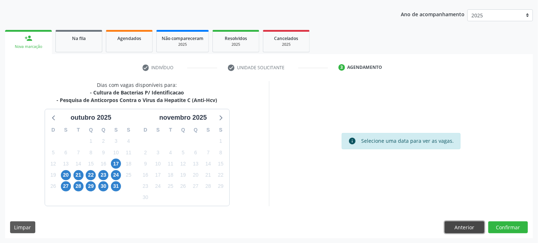
click at [451, 221] on button "Anterior" at bounding box center [465, 227] width 40 height 12
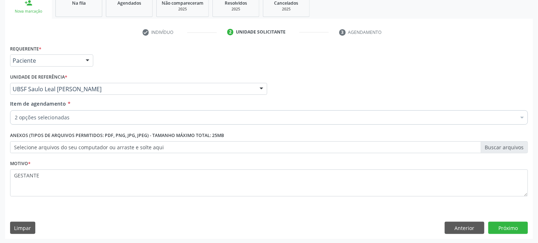
scroll to position [114, 0]
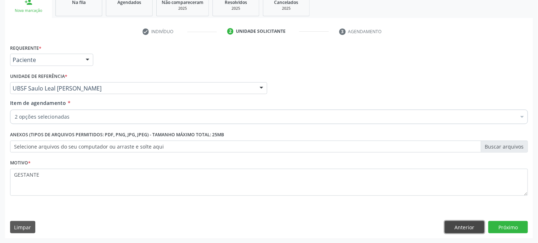
click at [478, 229] on button "Anterior" at bounding box center [465, 227] width 40 height 12
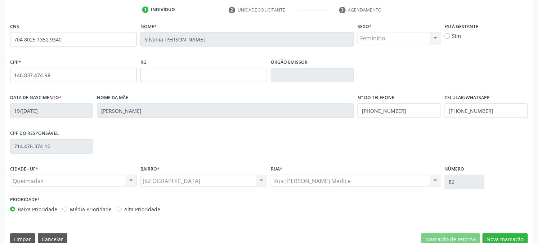
scroll to position [147, 0]
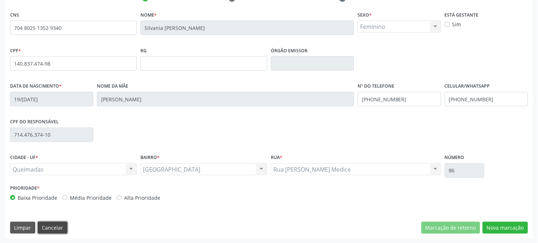
click at [46, 230] on button "Cancelar" at bounding box center [53, 227] width 30 height 12
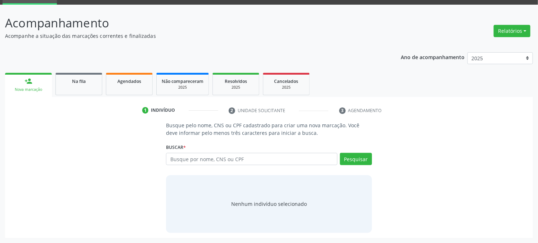
scroll to position [34, 0]
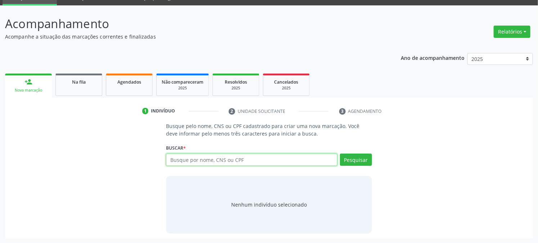
click at [182, 160] on input "text" at bounding box center [251, 159] width 171 height 12
type input "702608221407645"
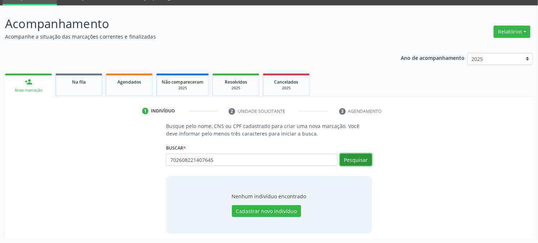
click at [358, 160] on button "Pesquisar" at bounding box center [356, 159] width 32 height 12
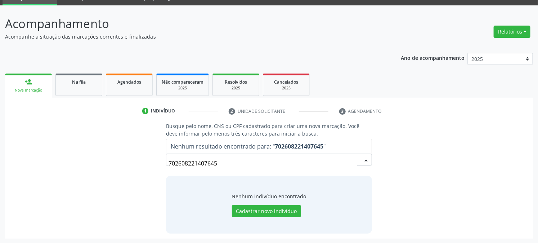
click at [103, 148] on div "Busque pelo nome, CNS ou CPF cadastrado para criar uma nova marcação. Você deve…" at bounding box center [269, 177] width 518 height 111
click at [264, 160] on input "702608221407645" at bounding box center [263, 163] width 188 height 14
click at [191, 165] on input "702608221407645" at bounding box center [263, 163] width 188 height 14
click at [204, 166] on input "702608221407645" at bounding box center [263, 163] width 188 height 14
click at [238, 156] on input "702608221407645" at bounding box center [263, 163] width 188 height 14
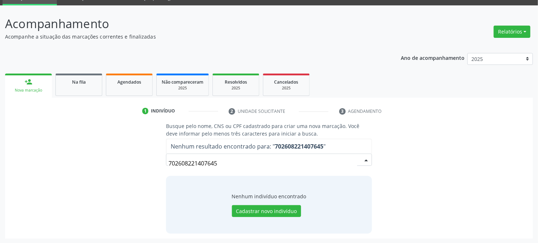
click at [234, 166] on input "702608221407645" at bounding box center [263, 163] width 188 height 14
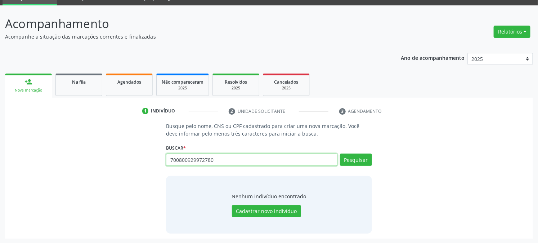
type input "700800929972780"
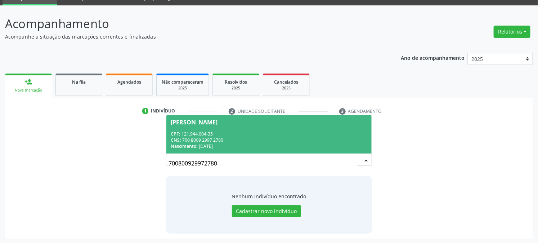
click at [309, 139] on div "CNS: 700 8009 2997 2780" at bounding box center [269, 140] width 196 height 6
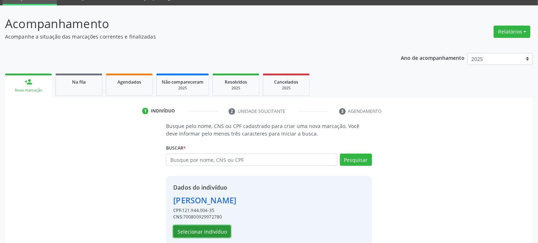
click at [215, 228] on button "Selecionar indivíduo" at bounding box center [202, 231] width 58 height 12
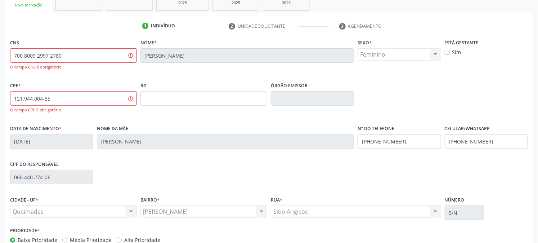
scroll to position [162, 0]
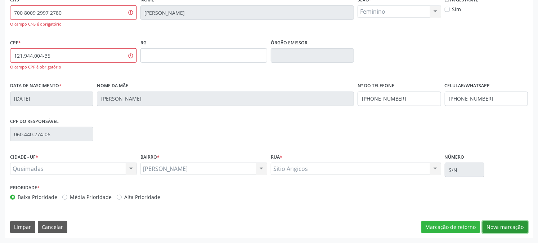
click at [512, 226] on button "Nova marcação" at bounding box center [505, 227] width 45 height 12
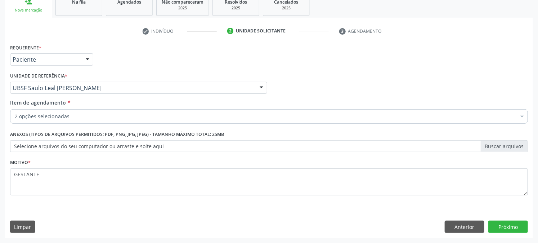
scroll to position [114, 0]
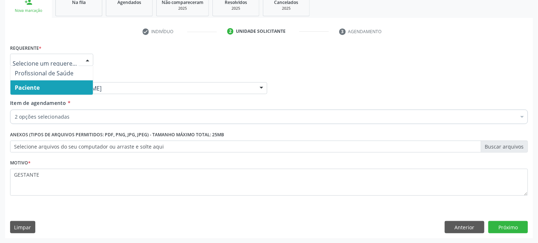
click at [35, 89] on span "Paciente" at bounding box center [27, 88] width 25 height 8
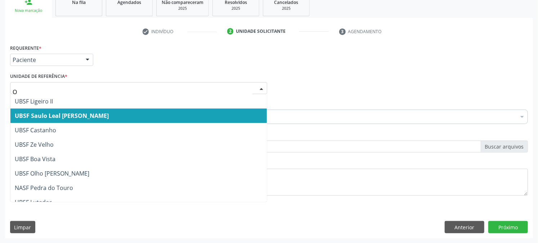
type input "OL"
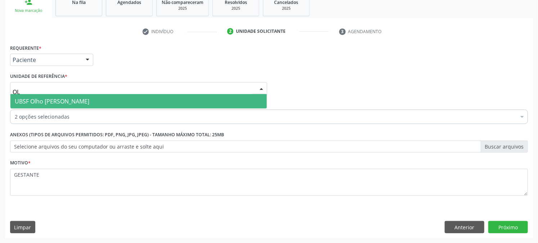
click at [41, 99] on span "UBSF Olho [PERSON_NAME]" at bounding box center [52, 101] width 75 height 8
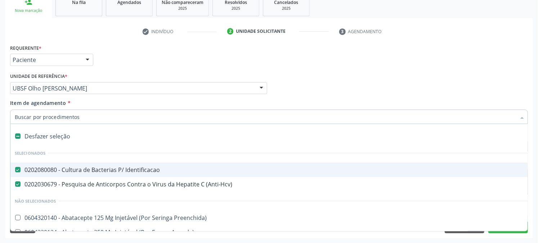
click at [39, 136] on div "Desfazer seleção" at bounding box center [294, 136] width 569 height 14
checkbox Identificacao "false"
checkbox \(Anti-Hcv\) "false"
click at [0, 142] on div "Acompanhamento Acompanhe a situação das marcações correntes e finalizadas Relat…" at bounding box center [269, 84] width 538 height 317
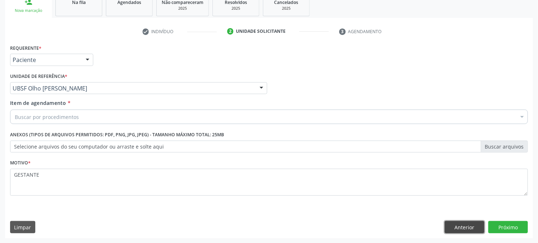
click at [466, 224] on button "Anterior" at bounding box center [465, 227] width 40 height 12
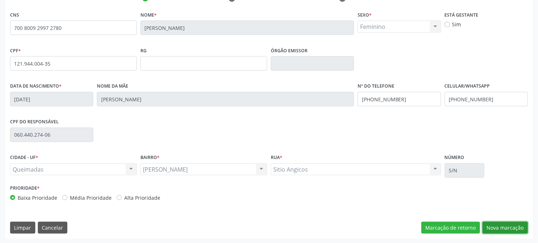
click at [505, 228] on button "Nova marcação" at bounding box center [505, 227] width 45 height 12
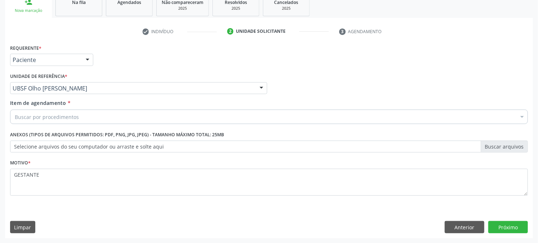
click at [29, 112] on div "Buscar por procedimentos" at bounding box center [269, 116] width 518 height 14
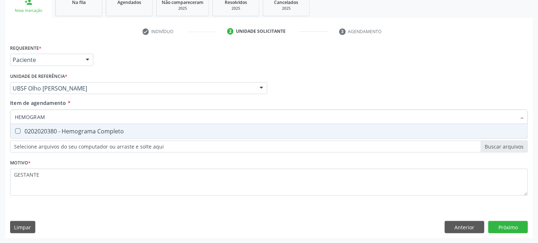
type input "HEMOGRAMA"
click at [30, 125] on span "0202020380 - Hemograma Completo" at bounding box center [268, 131] width 517 height 14
checkbox Completo "true"
type input "HEMOGRAMA"
click at [0, 148] on div "Acompanhamento Acompanhe a situação das marcações correntes e finalizadas Relat…" at bounding box center [269, 84] width 538 height 317
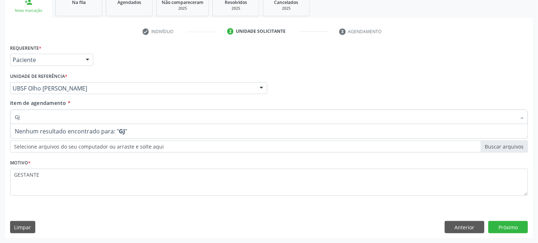
type input "G"
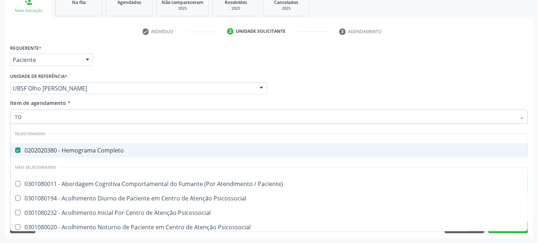
type input "TOX"
checkbox Completo "false"
type input "TOXO"
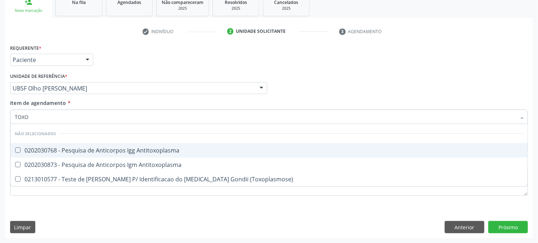
click at [124, 150] on div "0202030768 - Pesquisa de Anticorpos Igg Antitoxoplasma" at bounding box center [269, 150] width 509 height 6
checkbox Antitoxoplasma "true"
type input "TOXO"
click at [0, 127] on div "Acompanhamento Acompanhe a situação das marcações correntes e finalizadas Relat…" at bounding box center [269, 84] width 538 height 317
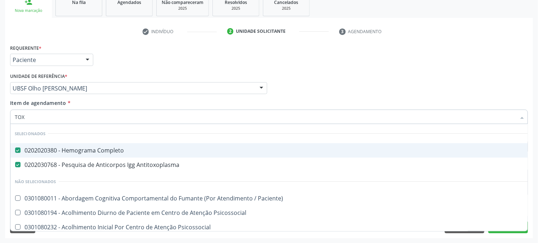
type input "TOXO"
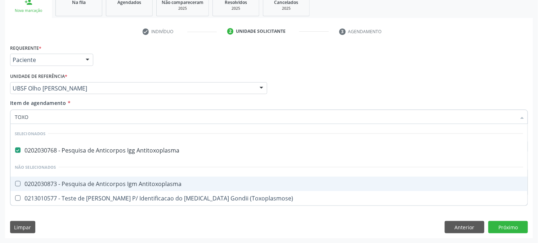
click at [138, 184] on div "0202030873 - Pesquisa de Anticorpos Igm Antitoxoplasma" at bounding box center [269, 184] width 509 height 6
checkbox Antitoxoplasma "true"
type input "TOXO"
click at [0, 149] on div "Acompanhamento Acompanhe a situação das marcações correntes e finalizadas Relat…" at bounding box center [269, 84] width 538 height 317
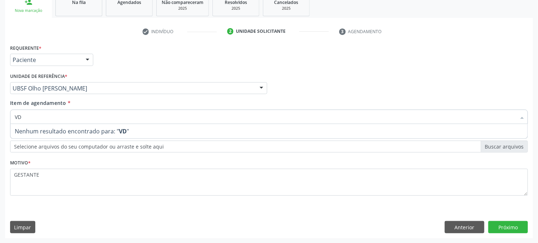
type input "V"
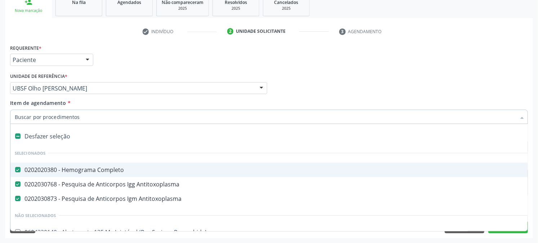
type input "H"
checkbox Antitoxoplasma "false"
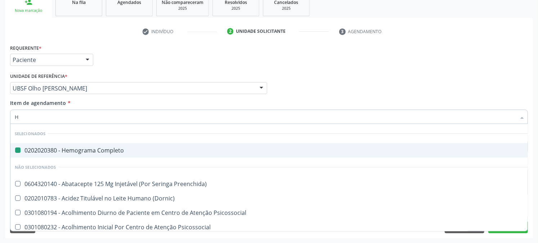
type input "HT"
checkbox Completo "false"
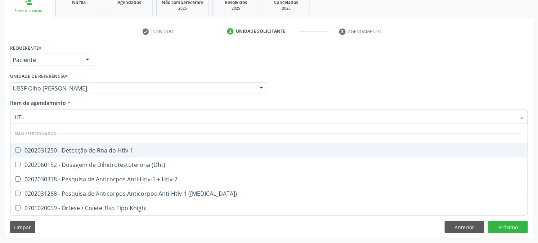
type input "HTLV"
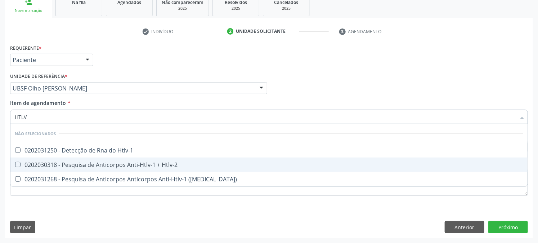
click at [134, 166] on div "0202030318 - Pesquisa de Anticorpos Anti-Htlv-1 + Htlv-2" at bounding box center [269, 165] width 509 height 6
checkbox Htlv-2 "true"
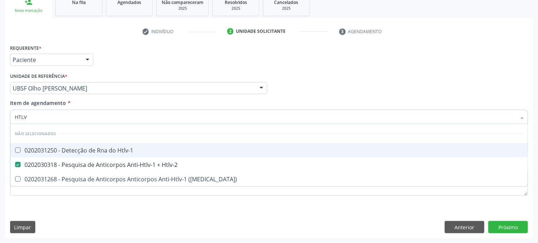
click at [0, 122] on div "Acompanhamento Acompanhe a situação das marcações correntes e finalizadas Relat…" at bounding box center [269, 84] width 538 height 317
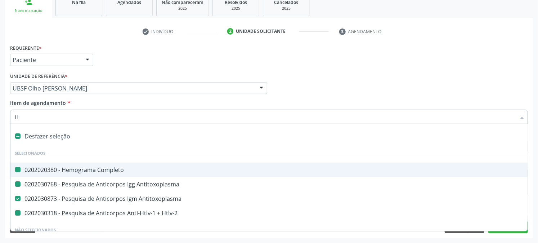
type input "HI"
checkbox Completo "false"
checkbox Antitoxoplasma "false"
checkbox Htlv-2 "false"
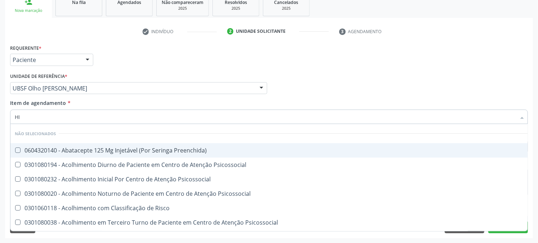
type input "HIV"
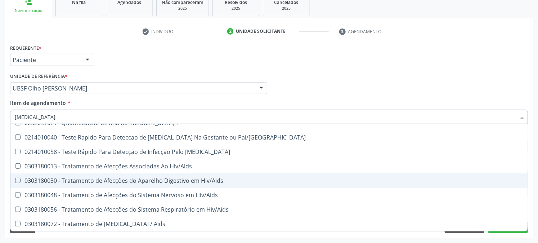
scroll to position [131, 0]
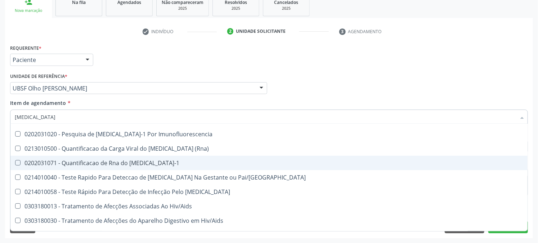
click at [0, 88] on div "Acompanhamento Acompanhe a situação das marcações correntes e finalizadas Relat…" at bounding box center [269, 84] width 538 height 317
checkbox \(Adtm\) "true"
checkbox \(Qualitativo\) "true"
checkbox Hiv "true"
checkbox Rt-Pcr "true"
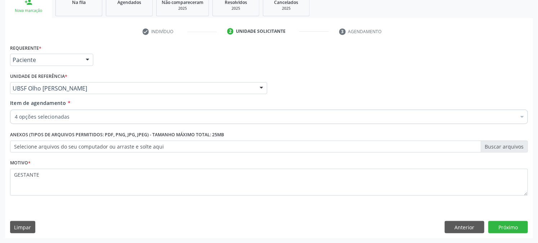
scroll to position [0, 0]
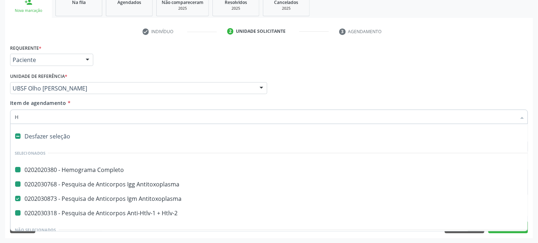
type input "HB"
checkbox Completo "false"
checkbox Antitoxoplasma "false"
checkbox Htlv-2 "false"
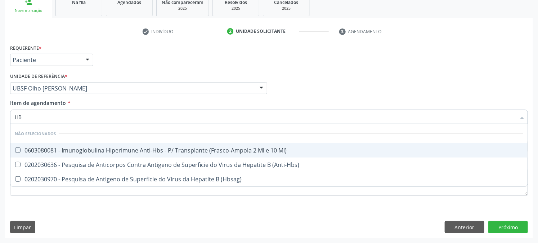
type input "H"
checkbox Ml\) "true"
checkbox \(Anti-Hbs\) "true"
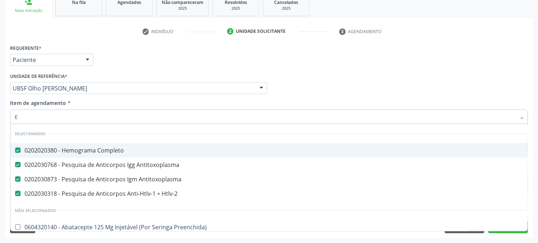
type input "EA"
checkbox Completo "false"
checkbox Antitoxoplasma "false"
checkbox Htlv-2 "false"
checkbox Antitoxoplasma "false"
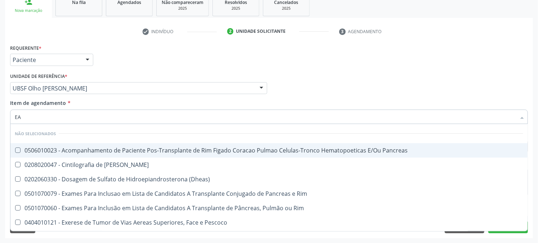
type input "E"
checkbox Pancreas "true"
checkbox Rim "true"
checkbox \(Dheas\) "true"
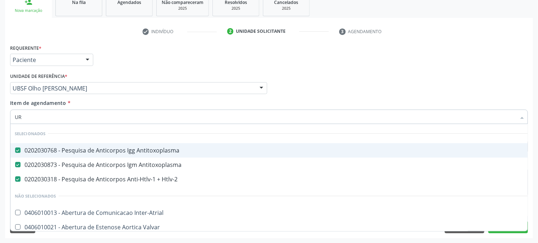
type input "URI"
checkbox Antitoxoplasma "false"
checkbox Htlv-2 "false"
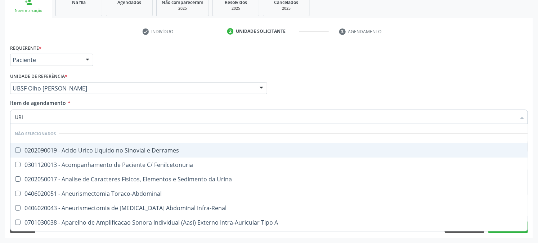
type input "URIN"
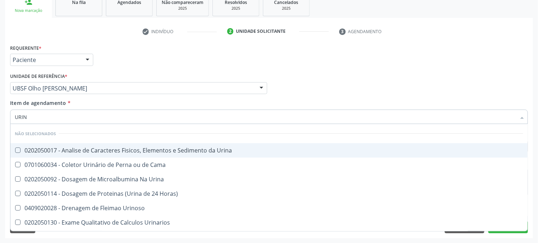
click at [100, 151] on div "0202050017 - Analise de Caracteres Fisicos, Elementos e Sedimento da Urina" at bounding box center [269, 150] width 509 height 6
checkbox Urina "true"
click at [0, 115] on div "Acompanhamento Acompanhe a situação das marcações correntes e finalizadas Relat…" at bounding box center [269, 84] width 538 height 317
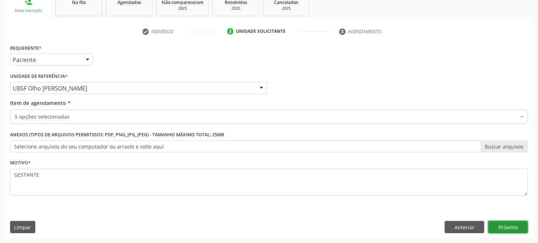
click at [512, 231] on button "Próximo" at bounding box center [508, 227] width 40 height 12
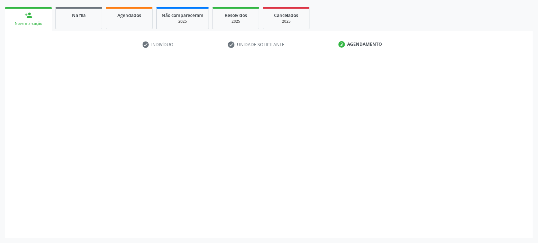
scroll to position [100, 0]
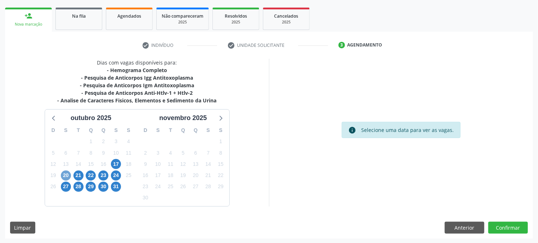
click at [66, 174] on span "20" at bounding box center [66, 175] width 10 height 10
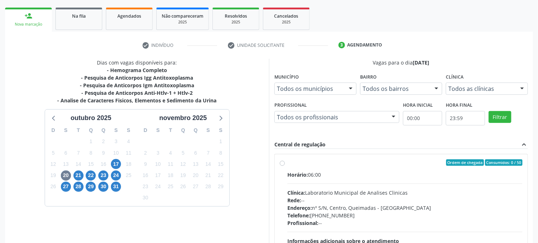
click at [343, 180] on div "Horário: 06:00 Clínica: Laboratorio Municipal de Analises Clinicas Rede: -- End…" at bounding box center [404, 220] width 235 height 99
click at [285, 166] on input "Ordem de chegada Consumidos: 0 / 50 Horário: 06:00 Clínica: Laboratorio Municip…" at bounding box center [282, 162] width 5 height 6
radio input "true"
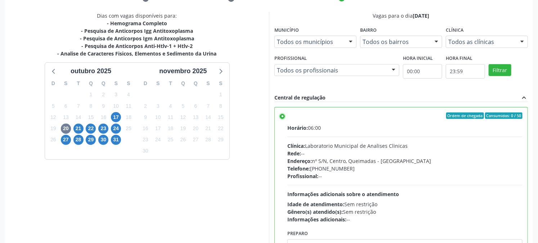
scroll to position [187, 0]
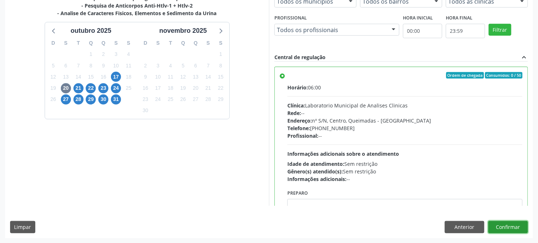
click at [518, 229] on button "Confirmar" at bounding box center [508, 227] width 40 height 12
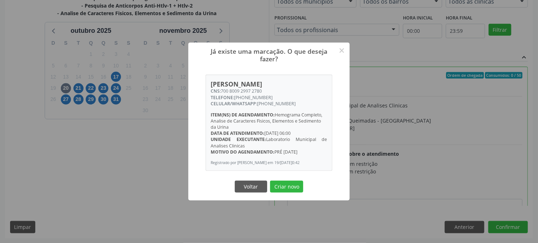
click at [270, 180] on button "Criar novo" at bounding box center [286, 186] width 33 height 12
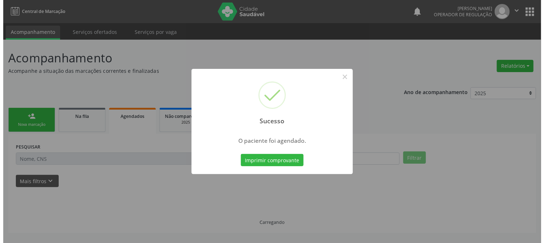
scroll to position [0, 0]
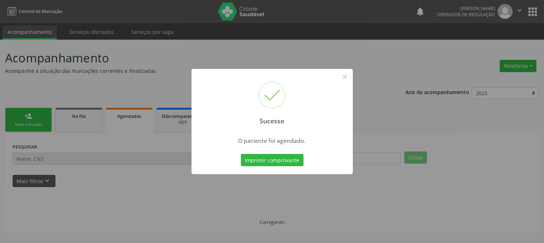
click at [241, 154] on button "Imprimir comprovante" at bounding box center [272, 160] width 63 height 12
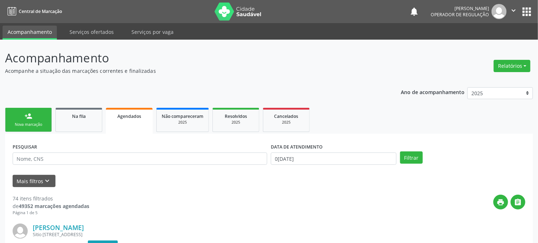
click at [27, 124] on div "Nova marcação" at bounding box center [28, 124] width 36 height 5
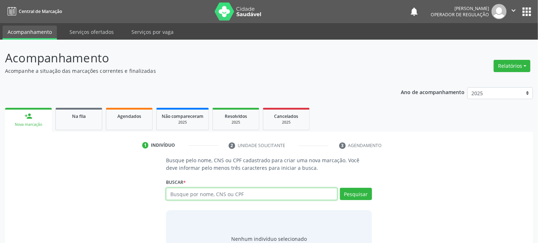
click at [222, 192] on input "text" at bounding box center [251, 194] width 171 height 12
type input "706009813500046"
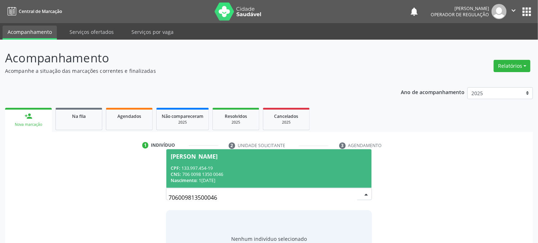
click at [239, 165] on div "CPF: 133.997.454-19" at bounding box center [269, 168] width 196 height 6
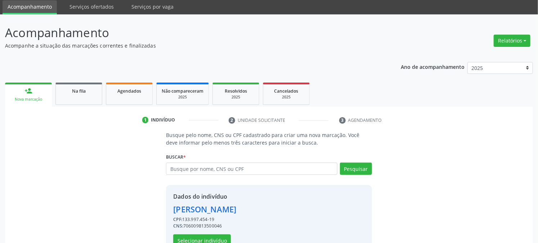
scroll to position [45, 0]
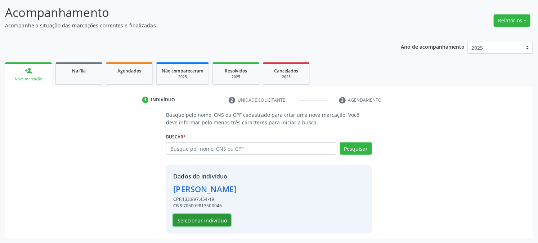
click at [215, 218] on button "Selecionar indivíduo" at bounding box center [202, 220] width 58 height 12
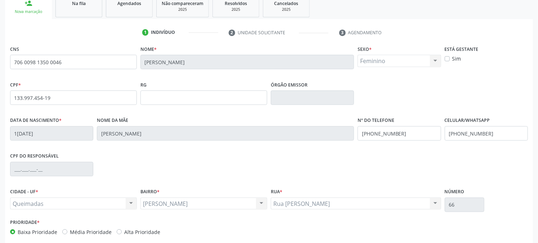
scroll to position [147, 0]
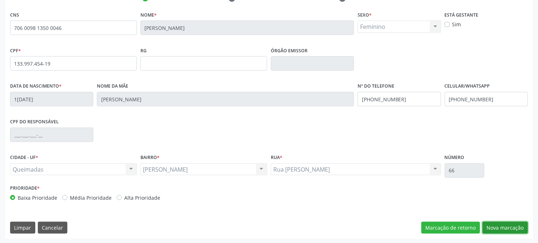
click at [509, 224] on button "Nova marcação" at bounding box center [505, 227] width 45 height 12
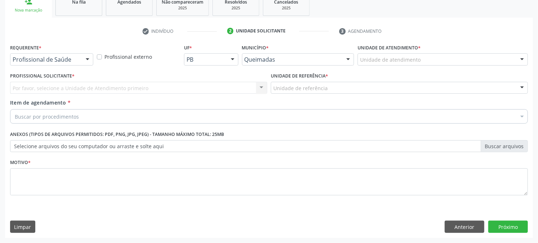
scroll to position [114, 0]
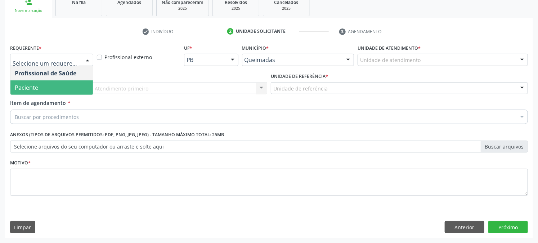
drag, startPoint x: 42, startPoint y: 89, endPoint x: 62, endPoint y: 95, distance: 20.4
click at [43, 89] on span "Paciente" at bounding box center [51, 87] width 82 height 14
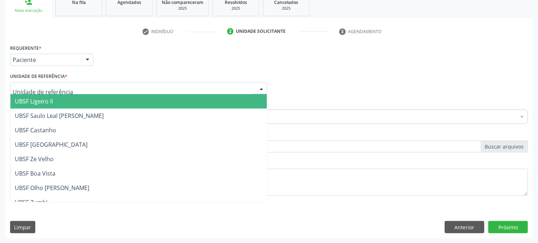
click at [77, 85] on div at bounding box center [138, 88] width 257 height 12
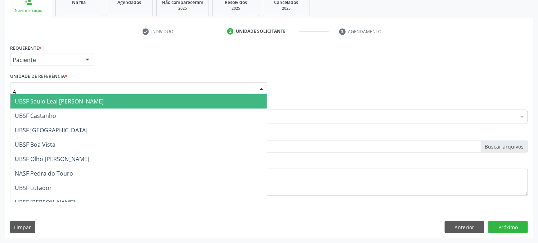
type input "AN"
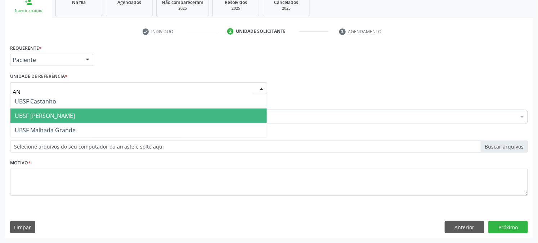
click at [59, 116] on span "UBSF [PERSON_NAME]" at bounding box center [45, 116] width 60 height 8
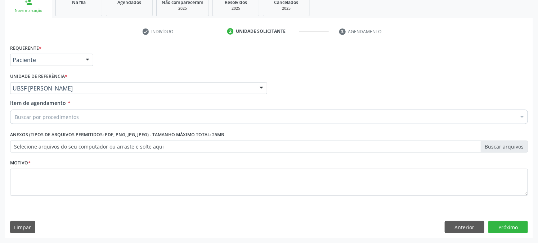
click at [55, 122] on div "Buscar por procedimentos Selecionar todos 0604320140 - Abatacepte 125 Mg Injetá…" at bounding box center [269, 115] width 518 height 12
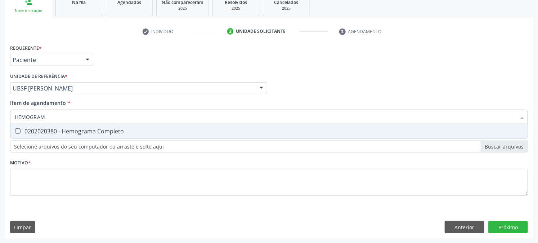
type input "HEMOGRAMA"
click at [53, 133] on div "0202020380 - Hemograma Completo" at bounding box center [269, 131] width 509 height 6
checkbox Completo "true"
click at [0, 122] on div "Acompanhamento Acompanhe a situação das marcações correntes e finalizadas Relat…" at bounding box center [269, 84] width 538 height 317
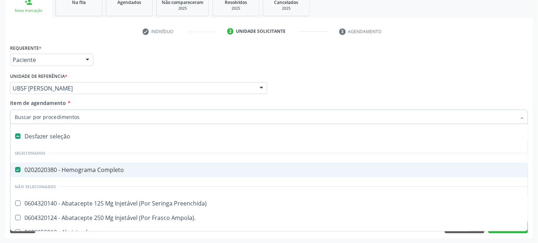
type input "R"
type input "URE"
checkbox Completo "false"
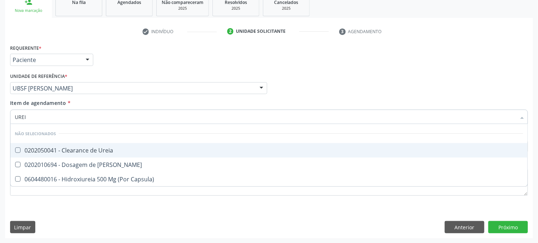
type input "UREIA"
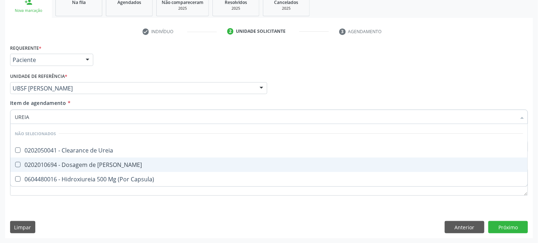
drag, startPoint x: 55, startPoint y: 161, endPoint x: 0, endPoint y: 152, distance: 55.5
click at [55, 162] on div "0202010694 - Dosagem de [PERSON_NAME]" at bounding box center [269, 165] width 509 height 6
checkbox Ureia "true"
click at [0, 148] on div "Acompanhamento Acompanhe a situação das marcações correntes e finalizadas Relat…" at bounding box center [269, 84] width 538 height 317
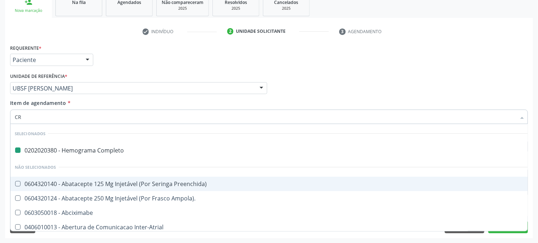
type input "CRE"
checkbox Completo "false"
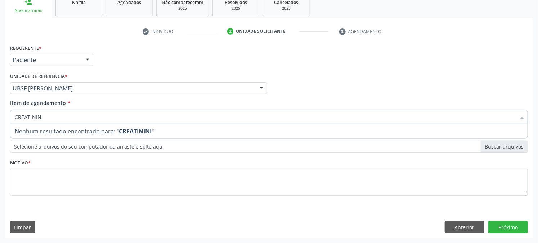
type input "CREATININA"
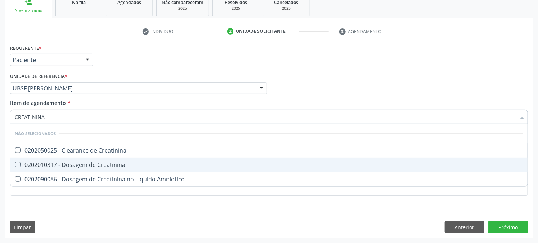
click at [83, 162] on div "0202010317 - Dosagem de Creatinina" at bounding box center [269, 165] width 509 height 6
checkbox Creatinina "true"
click at [0, 128] on div "Acompanhamento Acompanhe a situação das marcações correntes e finalizadas Relat…" at bounding box center [269, 84] width 538 height 317
checkbox Creatinina "true"
checkbox Amniotico "true"
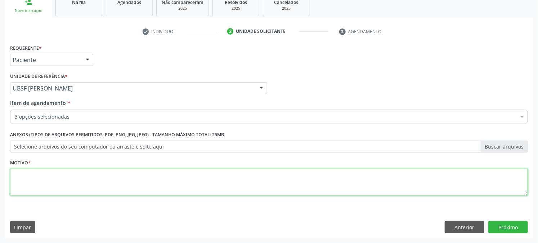
click at [91, 181] on textarea at bounding box center [269, 182] width 518 height 27
paste textarea "GESTANTE"
type textarea "GESTANTE"
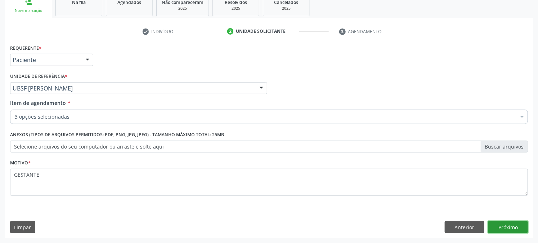
click at [508, 228] on button "Próximo" at bounding box center [508, 227] width 40 height 12
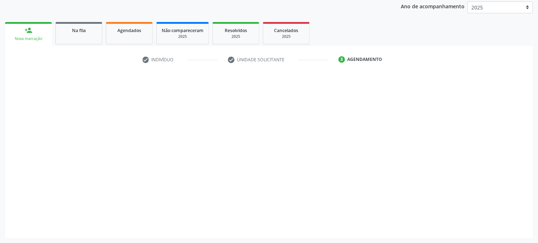
scroll to position [85, 0]
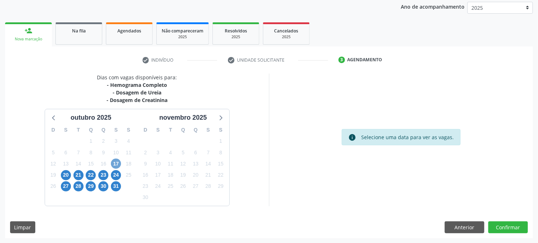
click at [112, 165] on span "17" at bounding box center [116, 163] width 10 height 10
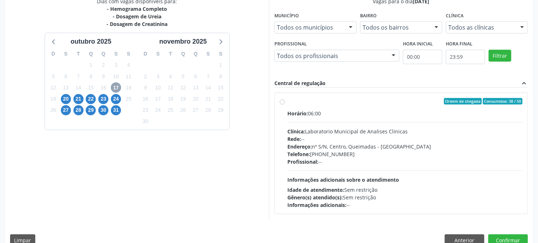
scroll to position [174, 0]
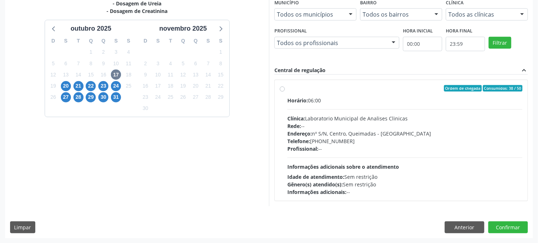
click at [344, 115] on div "Clínica: Laboratorio Municipal de Analises Clinicas" at bounding box center [404, 119] width 235 height 8
click at [285, 91] on input "Ordem de chegada Consumidos: 38 / 50 Horário: 06:00 Clínica: Laboratorio Munici…" at bounding box center [282, 88] width 5 height 6
radio input "true"
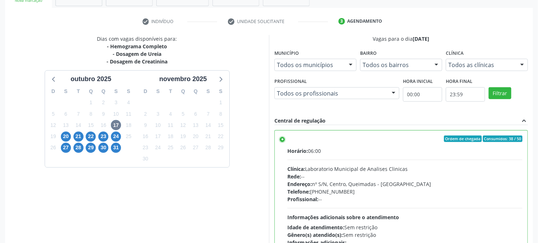
scroll to position [187, 0]
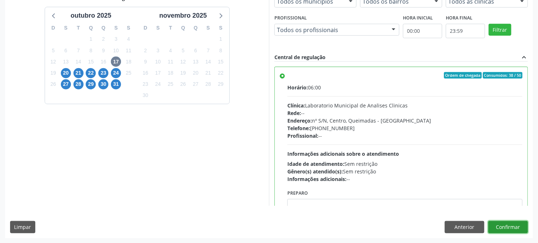
click at [506, 223] on button "Confirmar" at bounding box center [508, 227] width 40 height 12
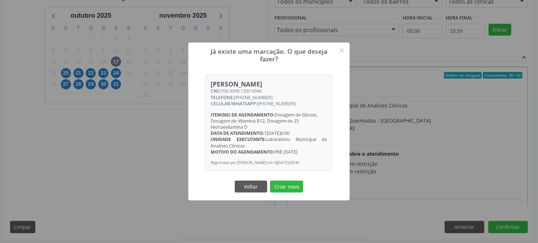
click at [270, 180] on button "Criar novo" at bounding box center [286, 186] width 33 height 12
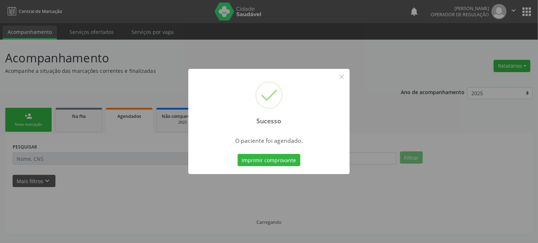
scroll to position [0, 0]
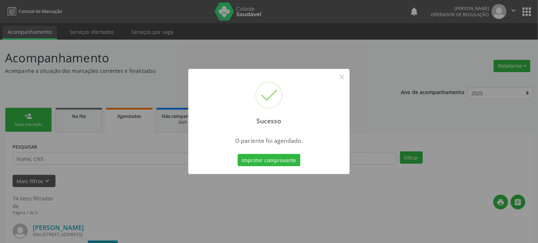
click at [238, 154] on button "Imprimir comprovante" at bounding box center [269, 160] width 63 height 12
